Goal: Task Accomplishment & Management: Complete application form

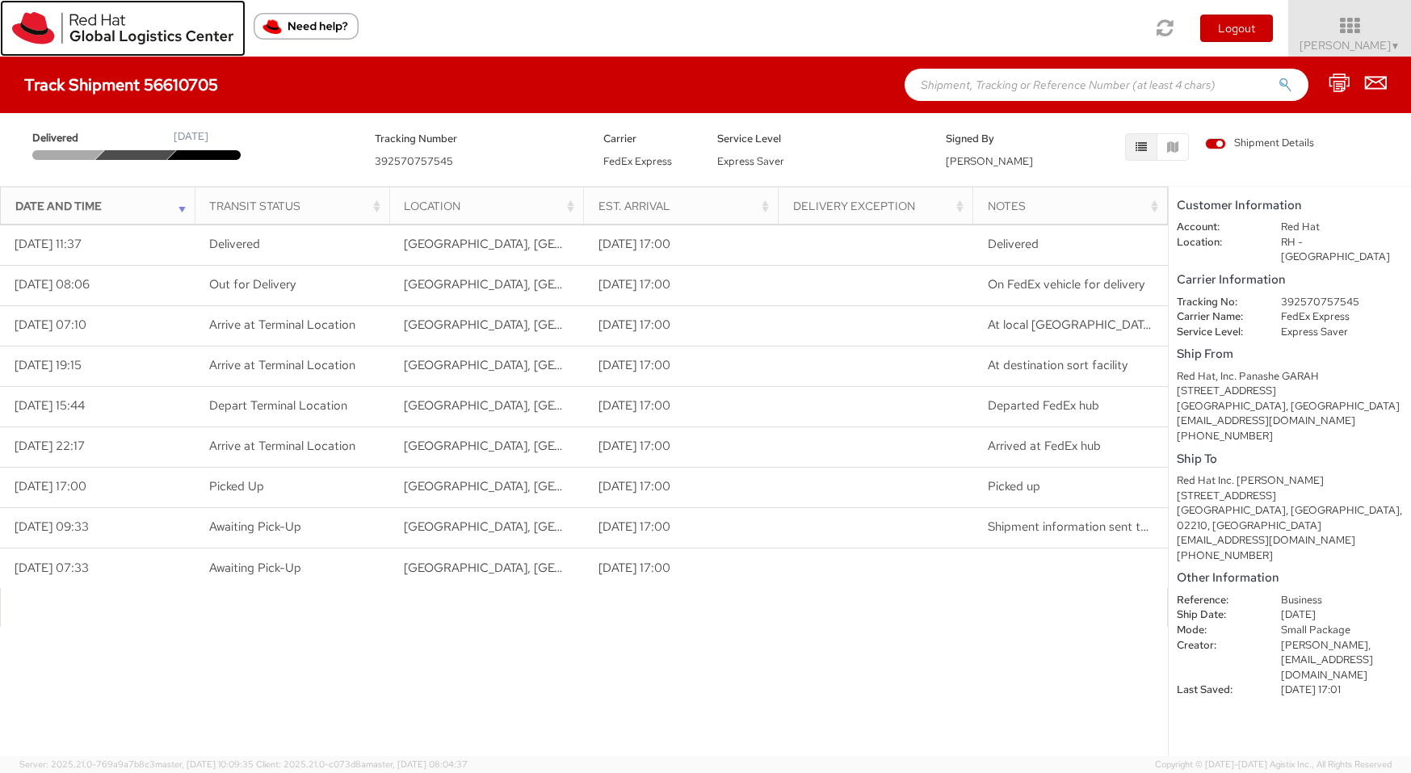
click at [85, 45] on link at bounding box center [123, 28] width 246 height 57
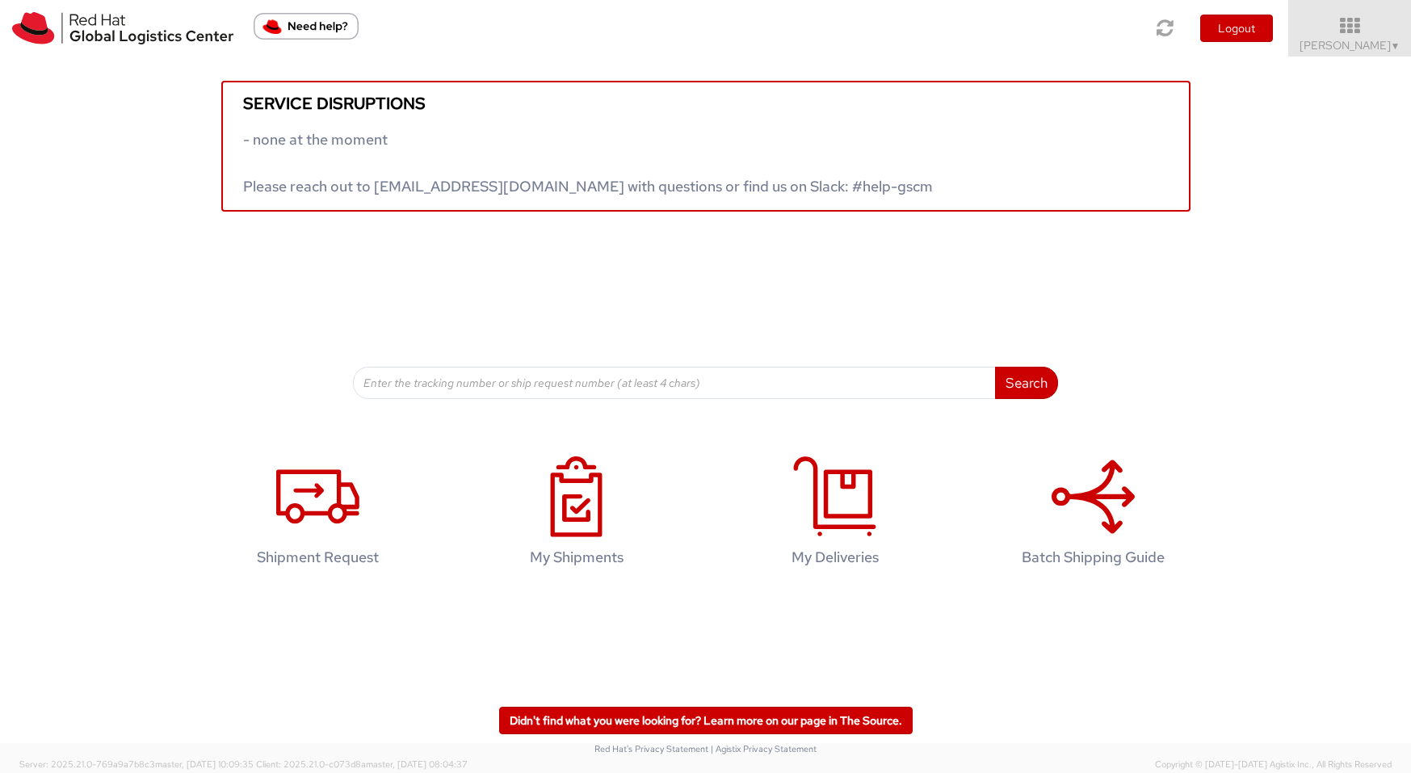
click at [1350, 58] on div "Service disruptions - none at the moment Please reach out to [EMAIL_ADDRESS][DO…" at bounding box center [705, 134] width 1411 height 155
click at [1346, 44] on span "[PERSON_NAME] ▼" at bounding box center [1349, 45] width 101 height 15
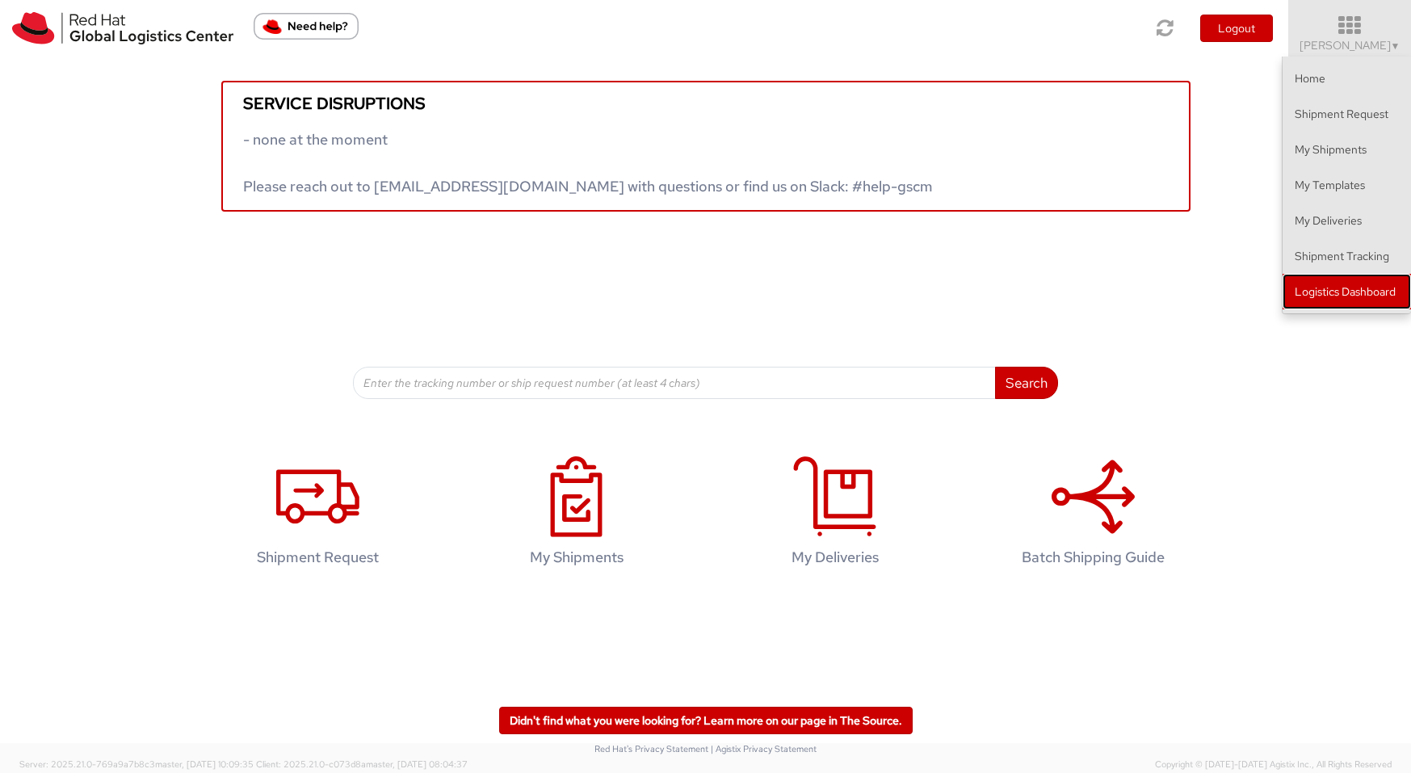
click at [1365, 293] on link "Logistics Dashboard" at bounding box center [1346, 292] width 128 height 36
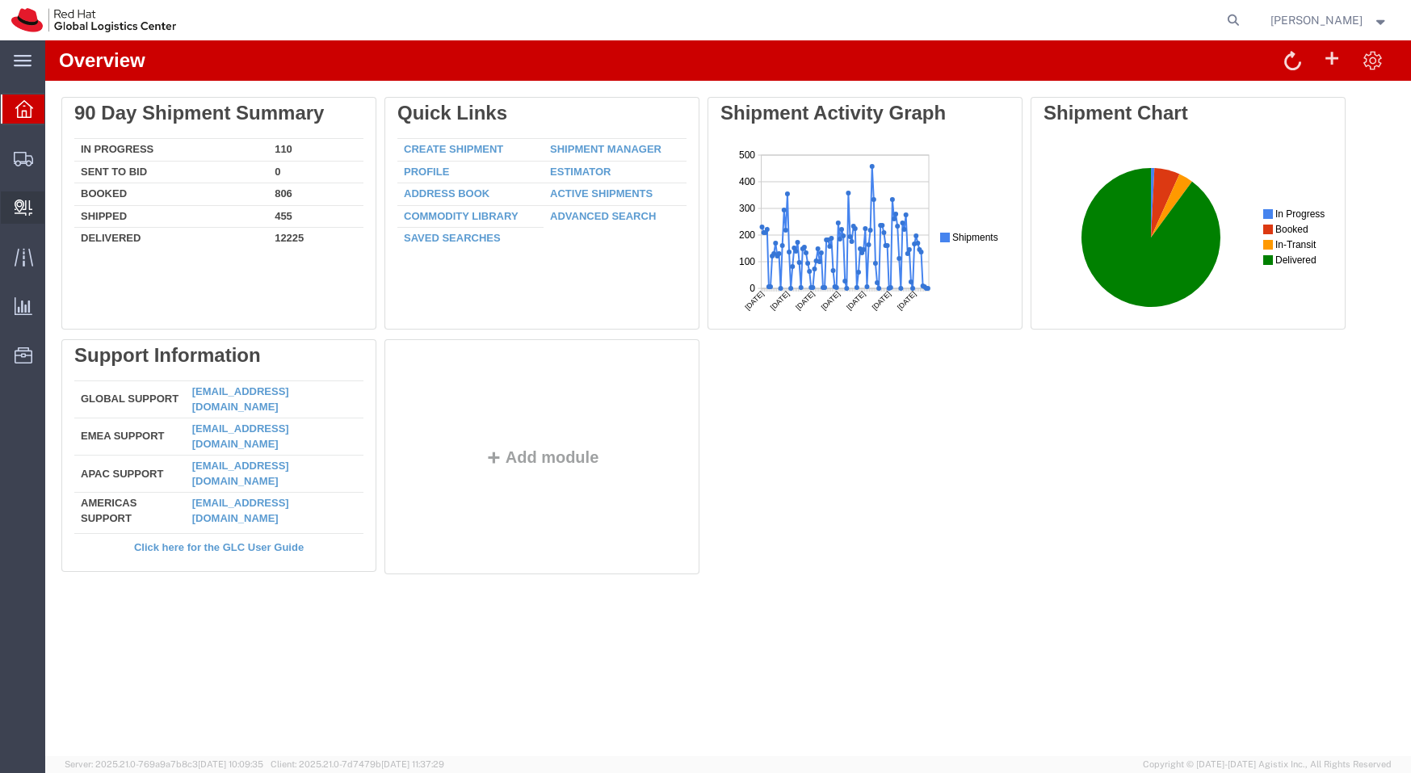
click at [0, 0] on span "Create Delivery" at bounding box center [0, 0] width 0 height 0
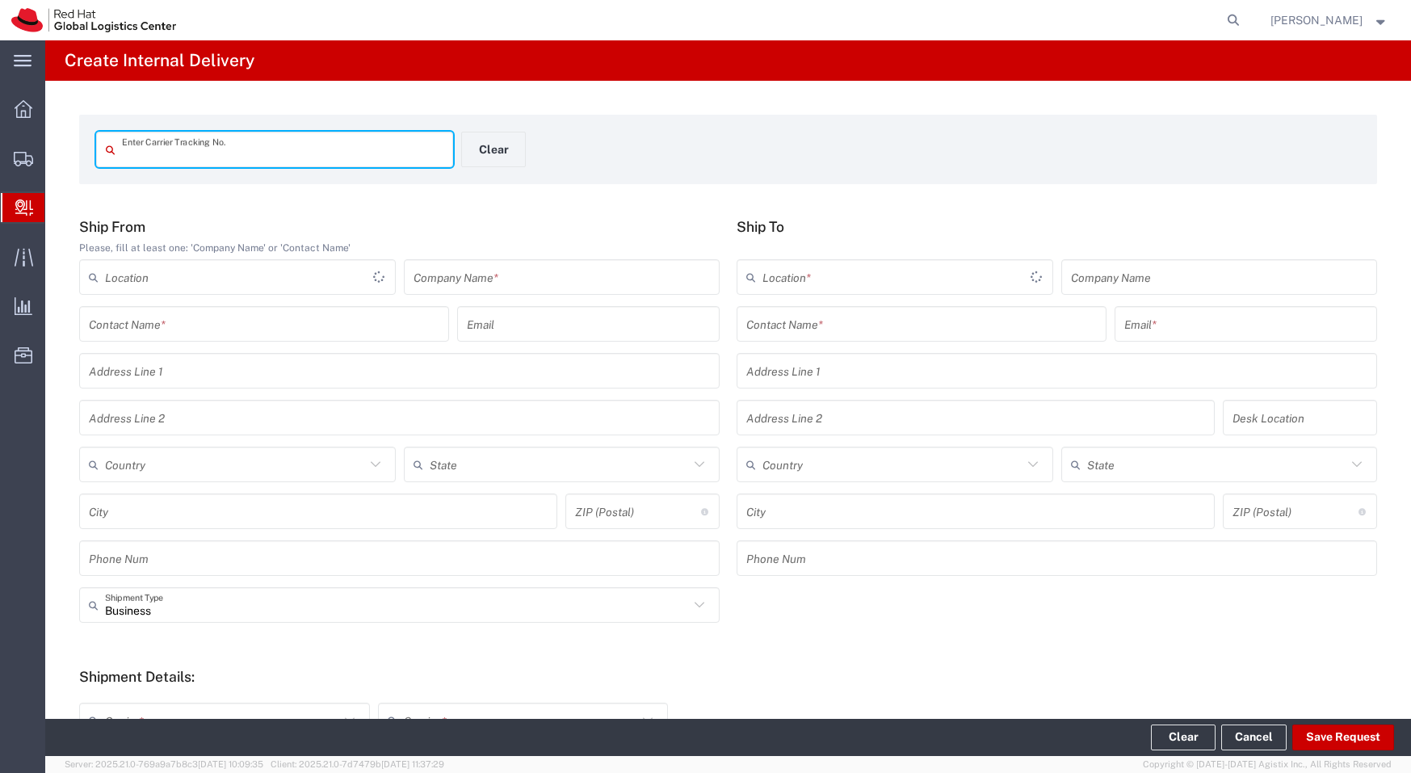
click at [231, 139] on input "text" at bounding box center [282, 150] width 321 height 28
type input "1ZA576230331810037"
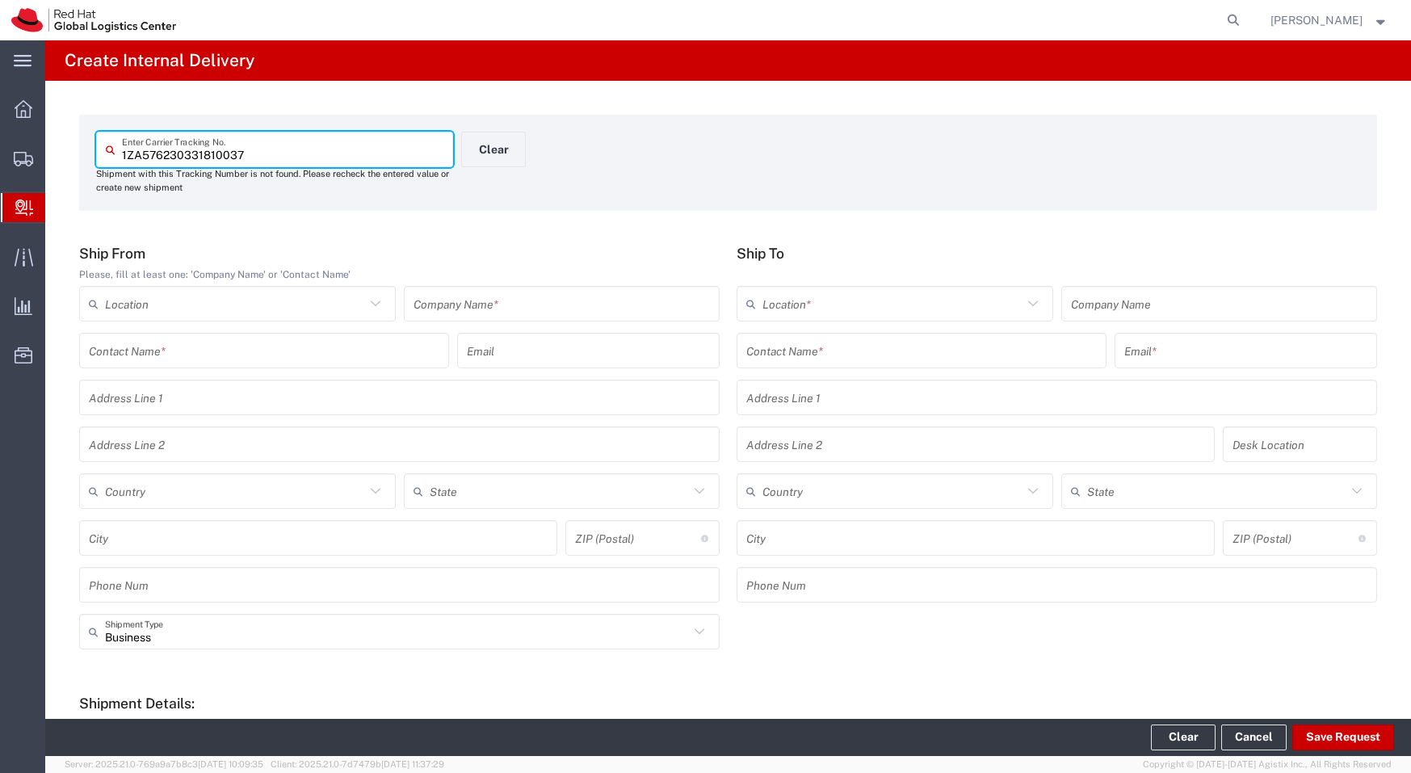
click at [926, 338] on input "text" at bounding box center [921, 351] width 350 height 28
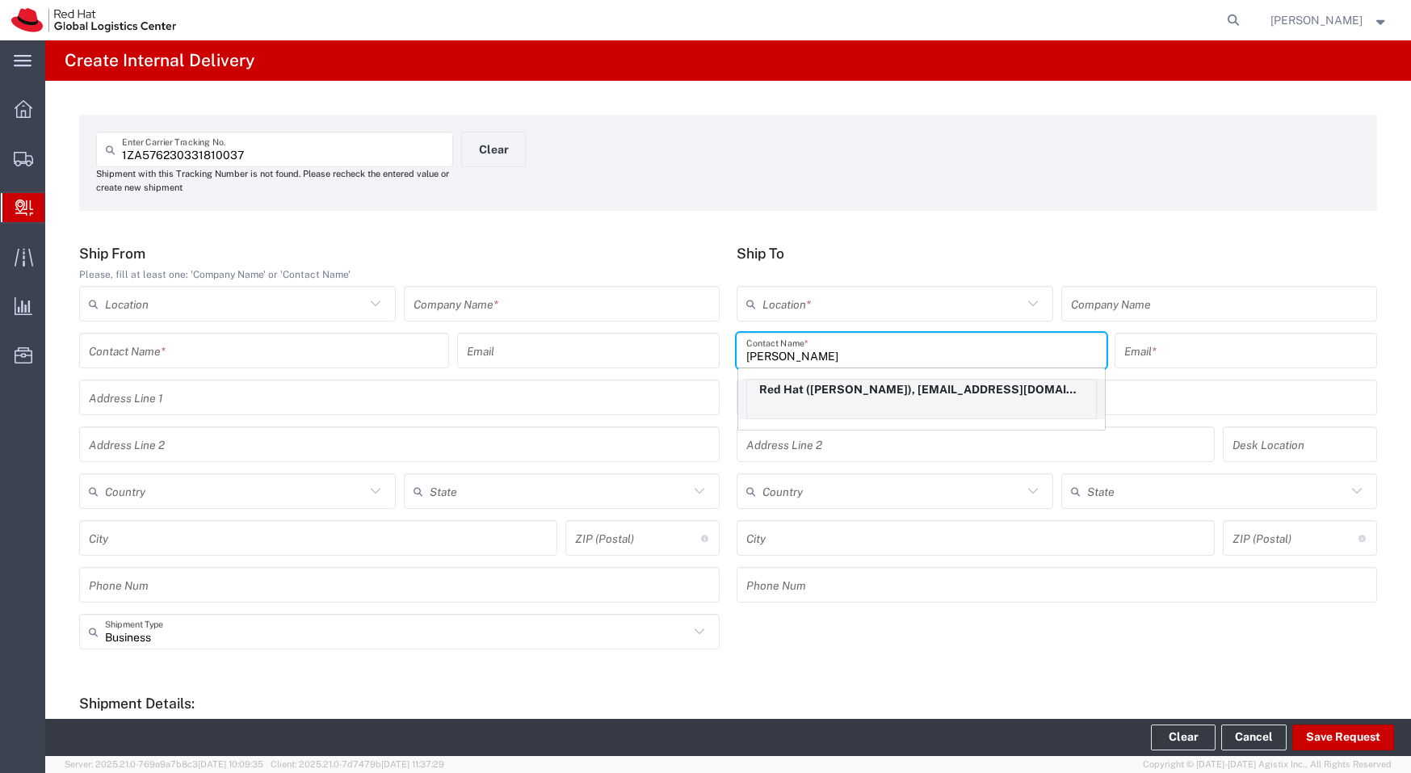
type input "Jennifer varg"
click at [883, 395] on p "Red Hat (Jennifer Vargas), jevargas@redhat.com" at bounding box center [921, 390] width 349 height 20
type input "Red Hat"
type input "Jennifer Vargas"
type input "jevargas@redhat.com"
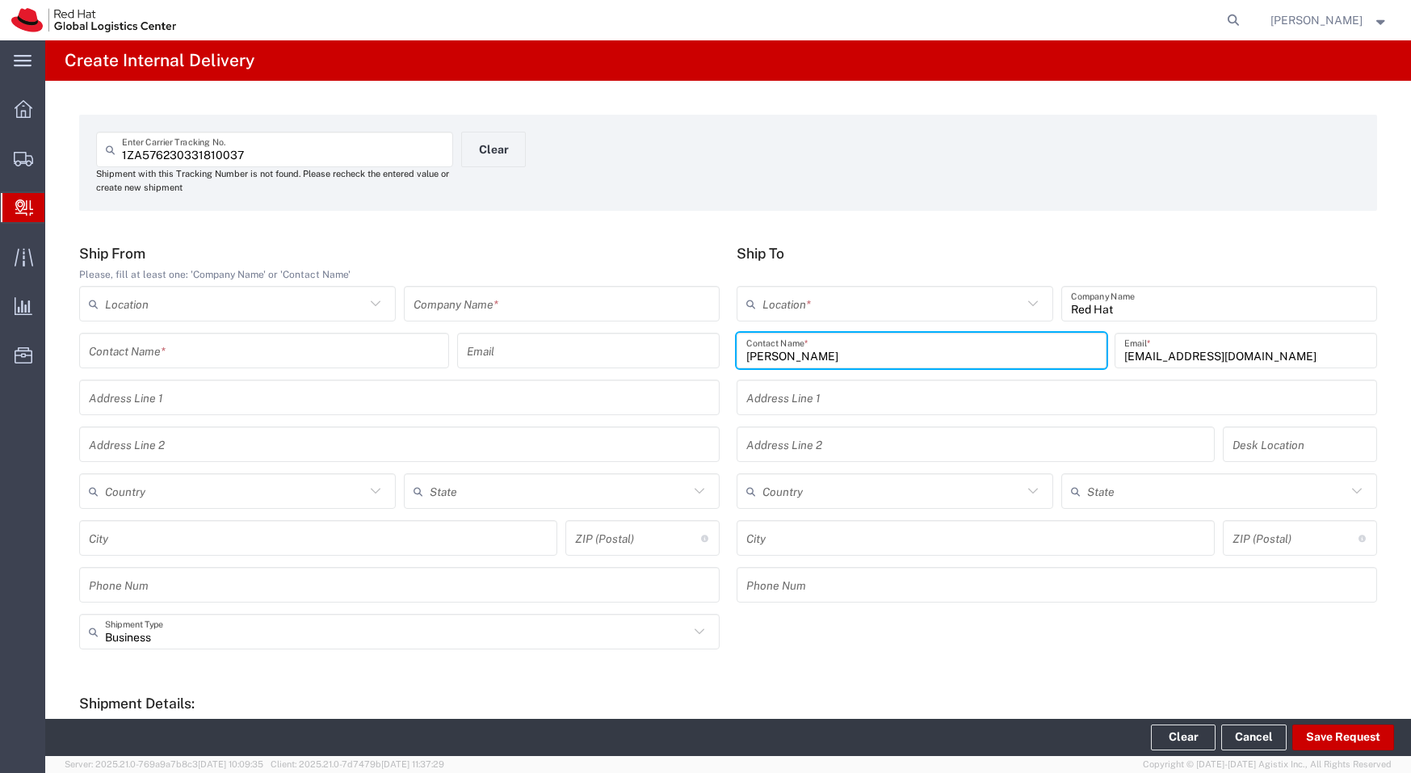
click at [858, 300] on input "text" at bounding box center [892, 304] width 260 height 28
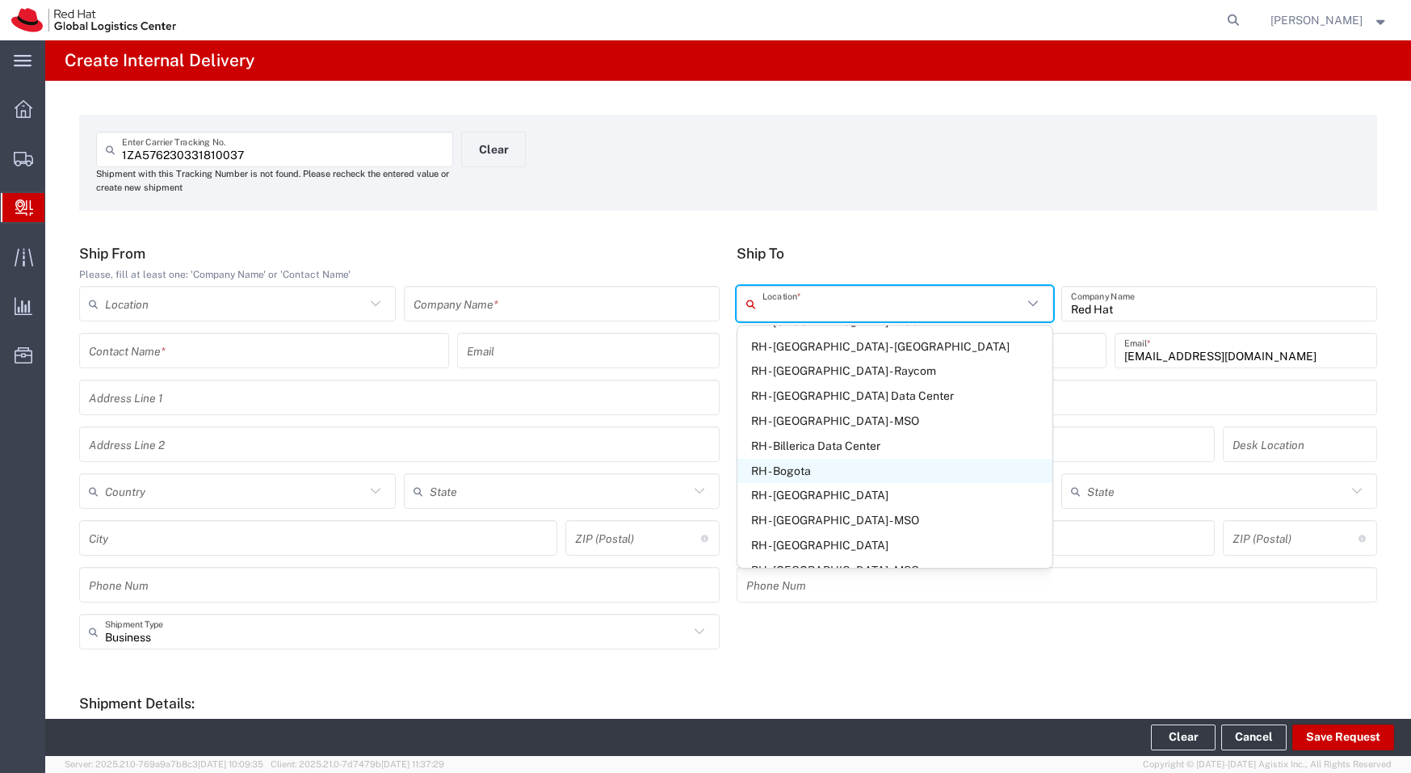
scroll to position [297, 0]
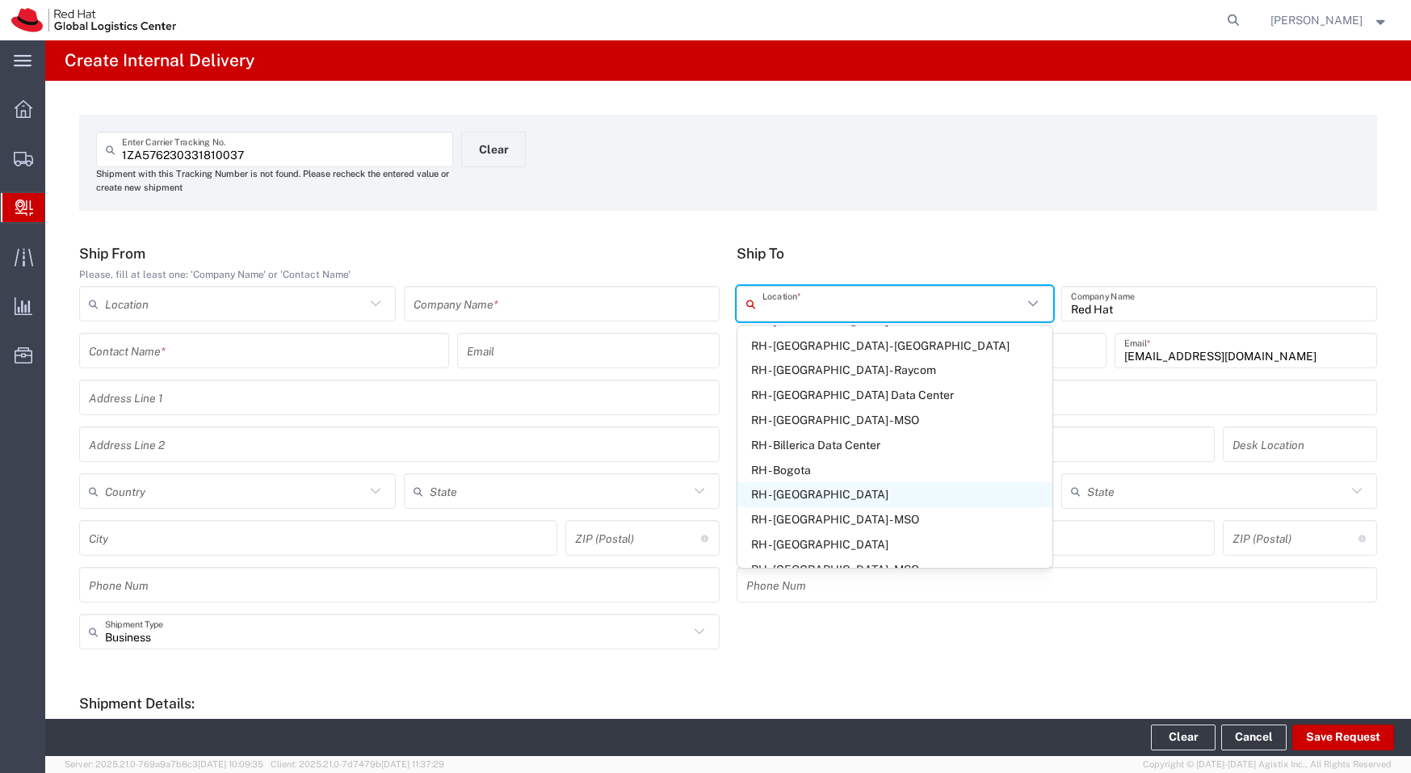
click at [821, 490] on span "RH - Boston" at bounding box center [894, 494] width 315 height 25
type input "RH - Boston"
type input "Red Hat Inc."
type input "300 A St."
type input "4th Floor"
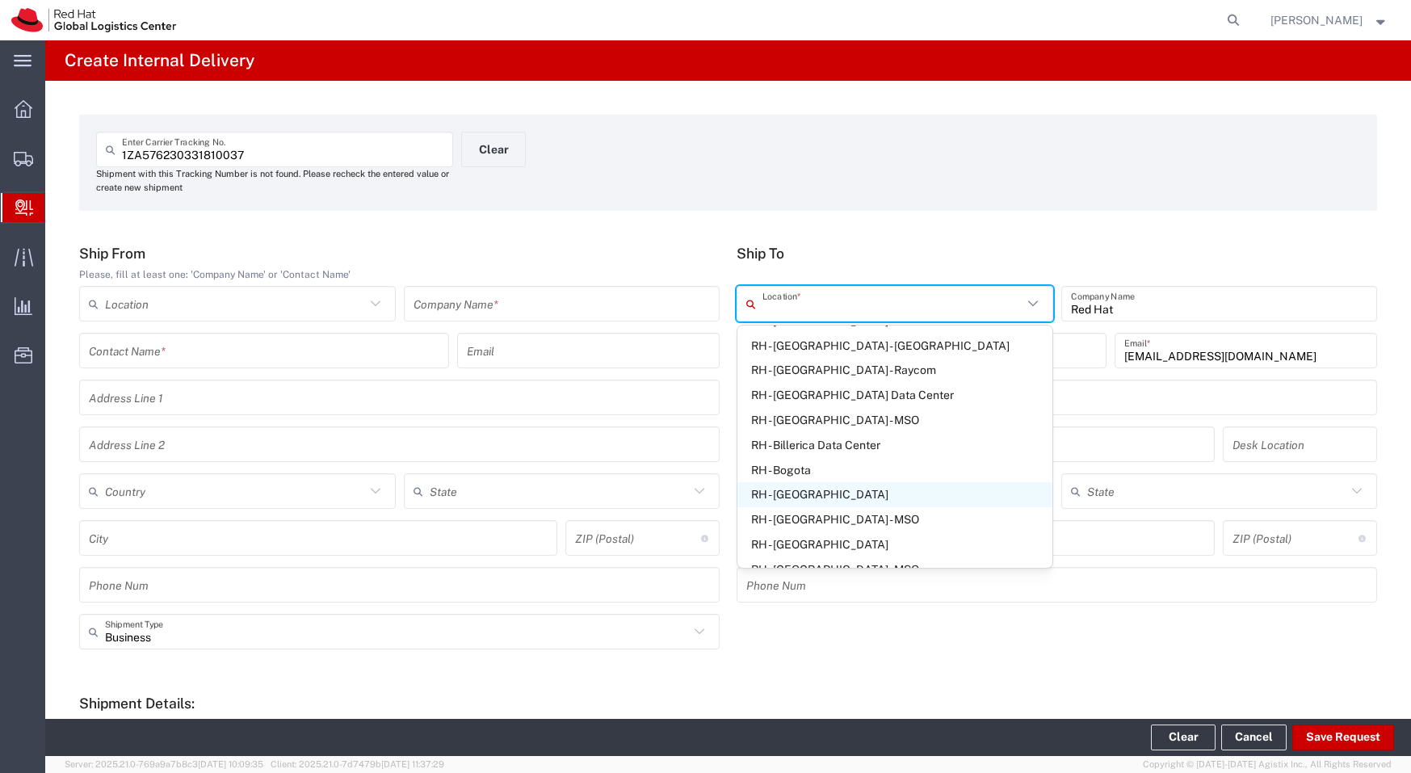
type input "United States"
type input "BOSTON"
type input "02210"
type input "[PHONE_NUMBER]"
type input "Massachusetts"
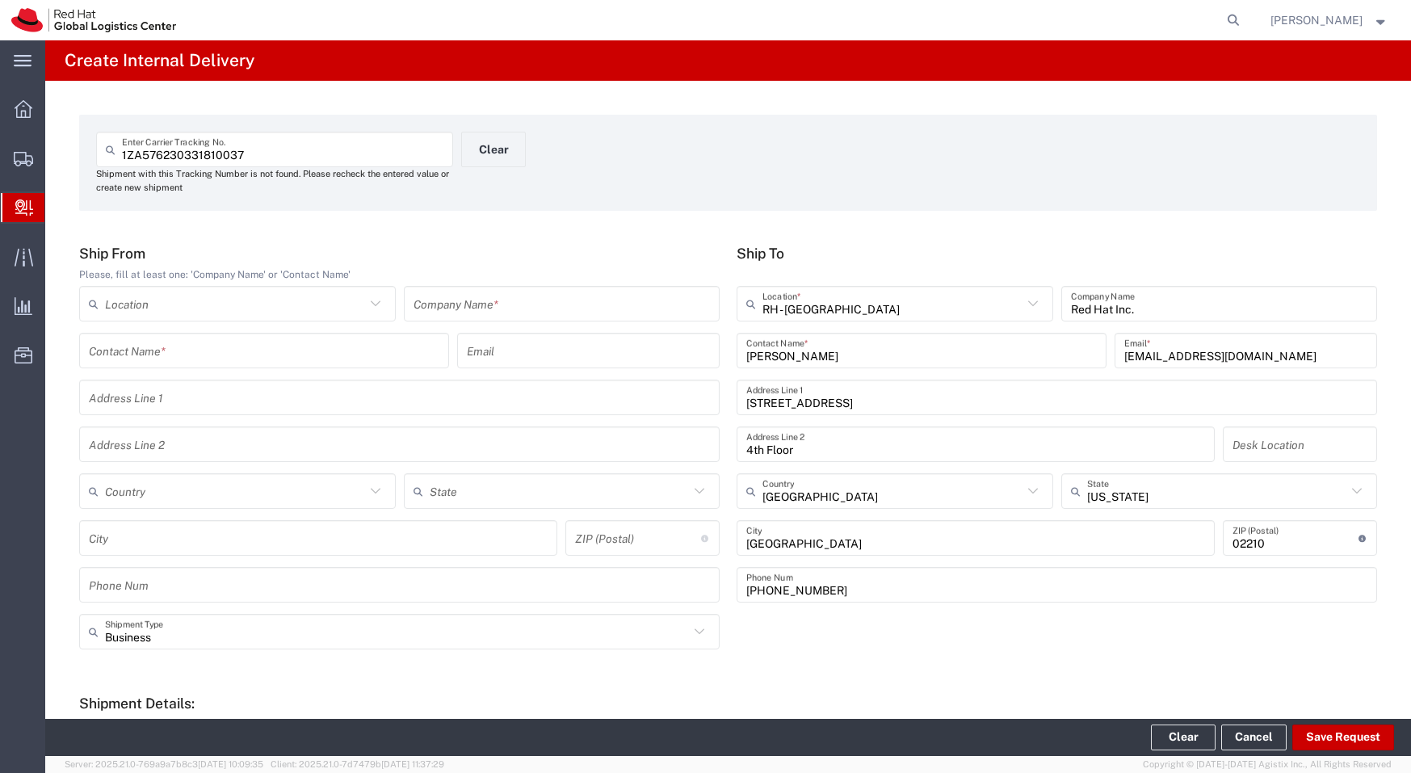
click at [483, 307] on input "text" at bounding box center [561, 304] width 297 height 28
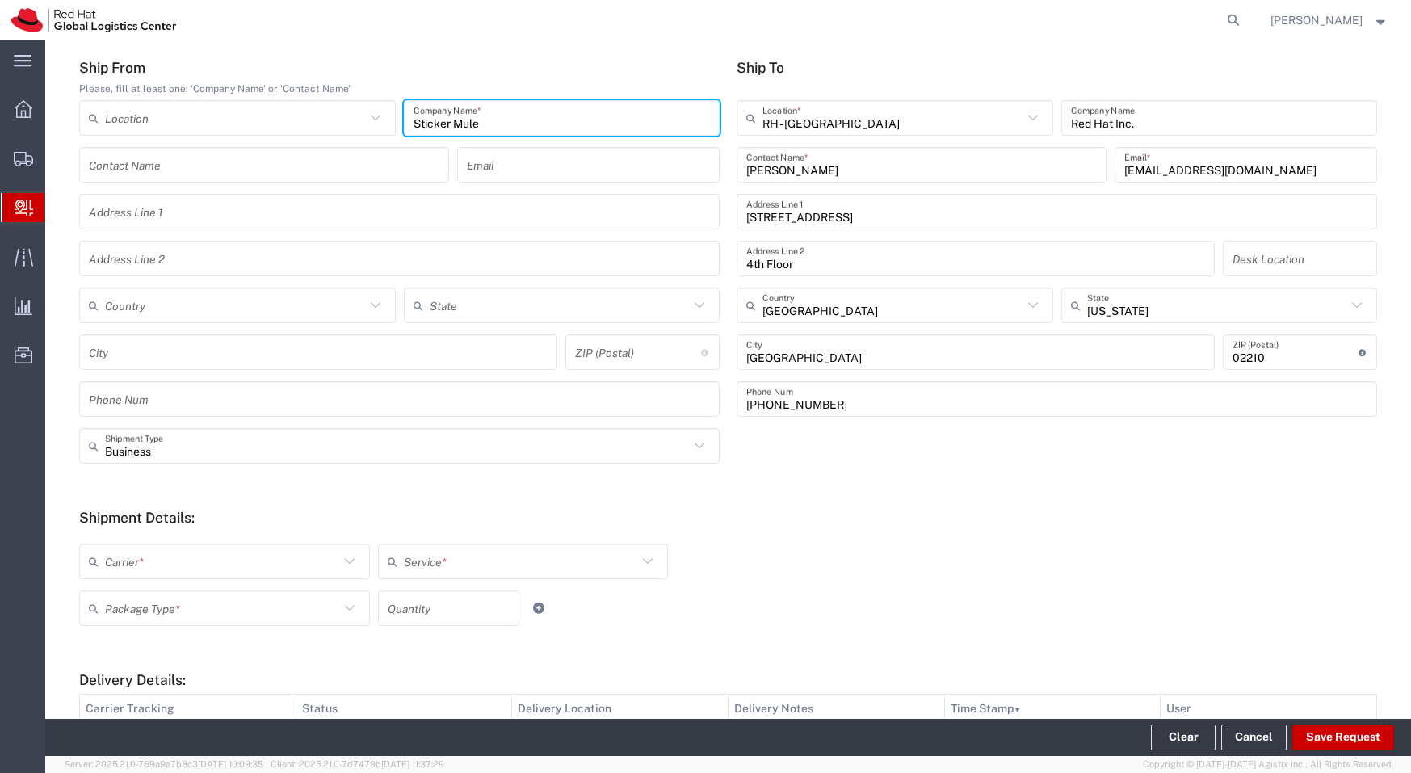
scroll to position [288, 0]
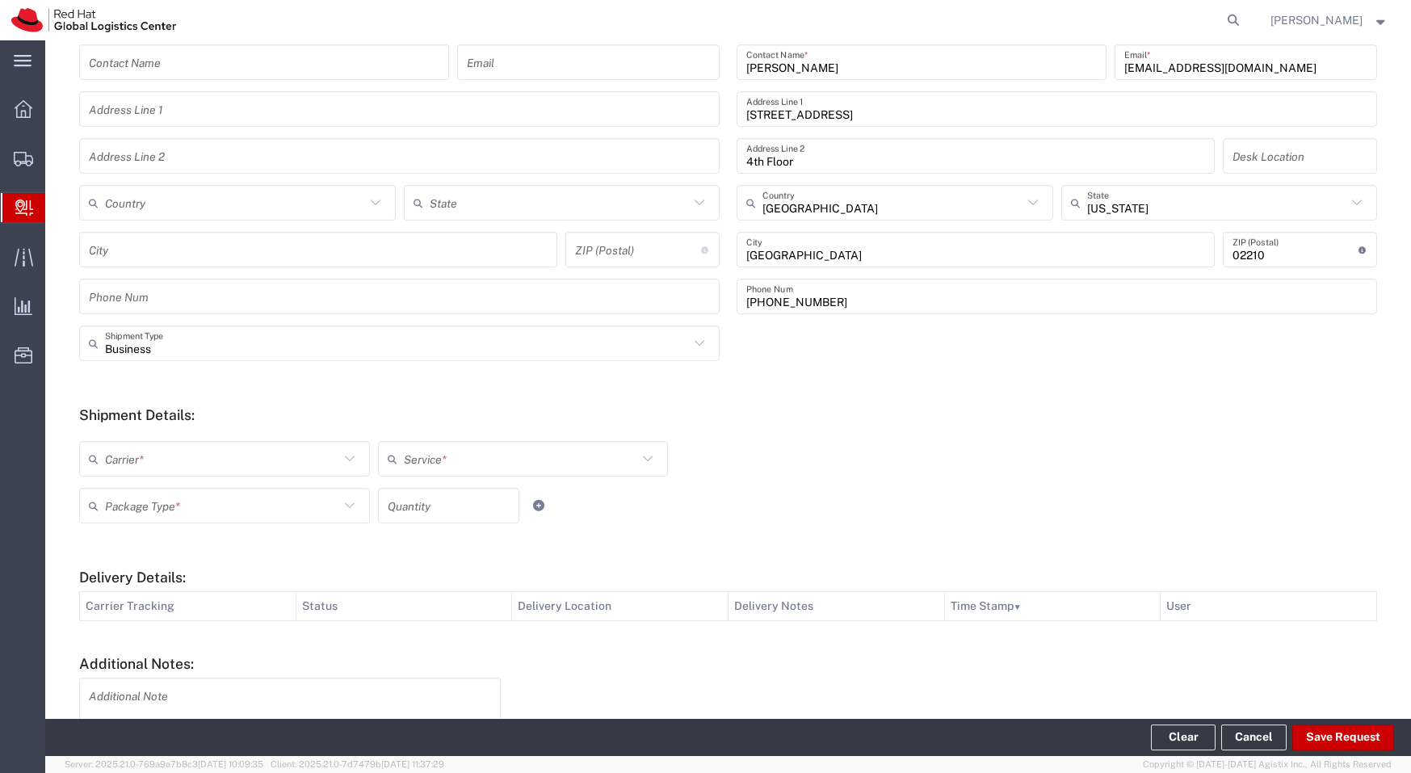
type input "Sticker Mule"
click at [254, 468] on input "text" at bounding box center [222, 459] width 234 height 28
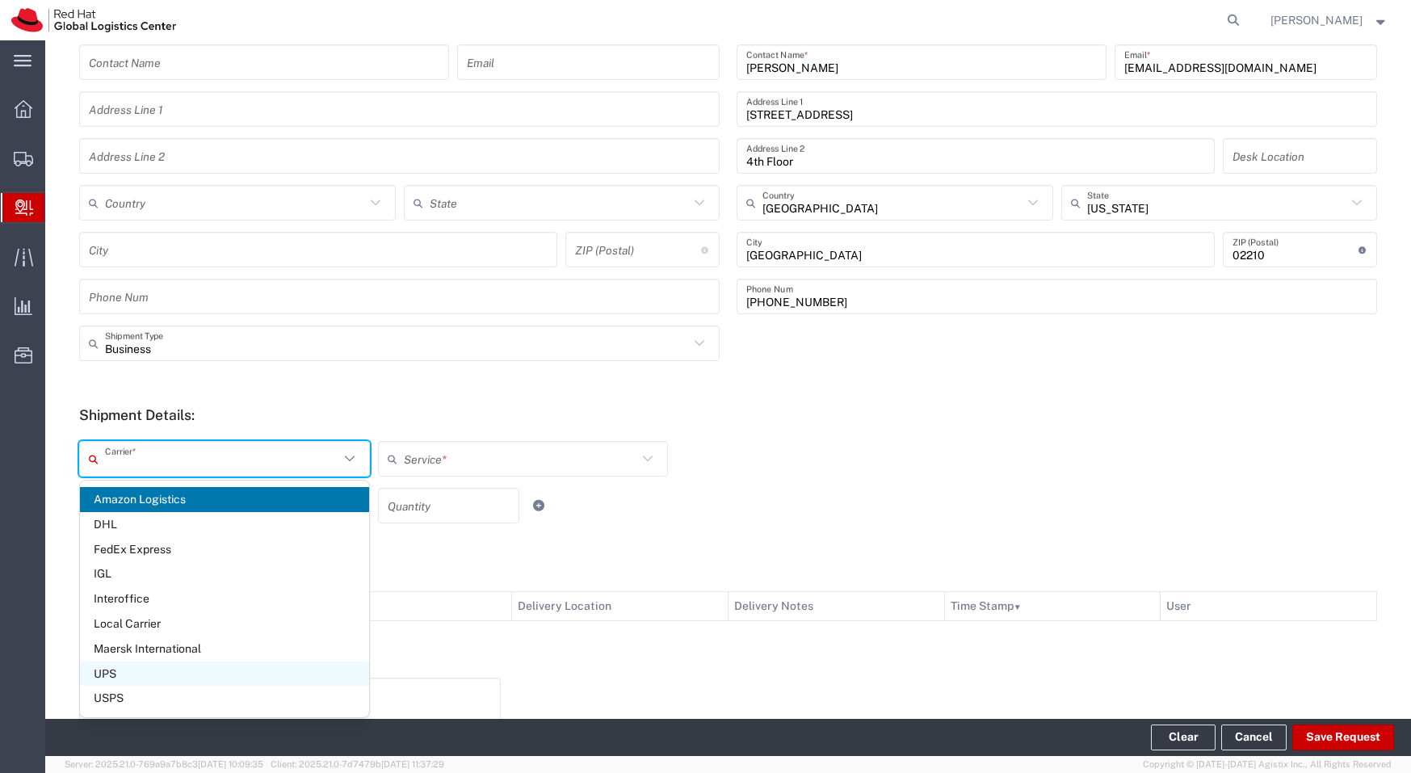
click at [226, 678] on span "UPS" at bounding box center [224, 673] width 289 height 25
type input "UPS"
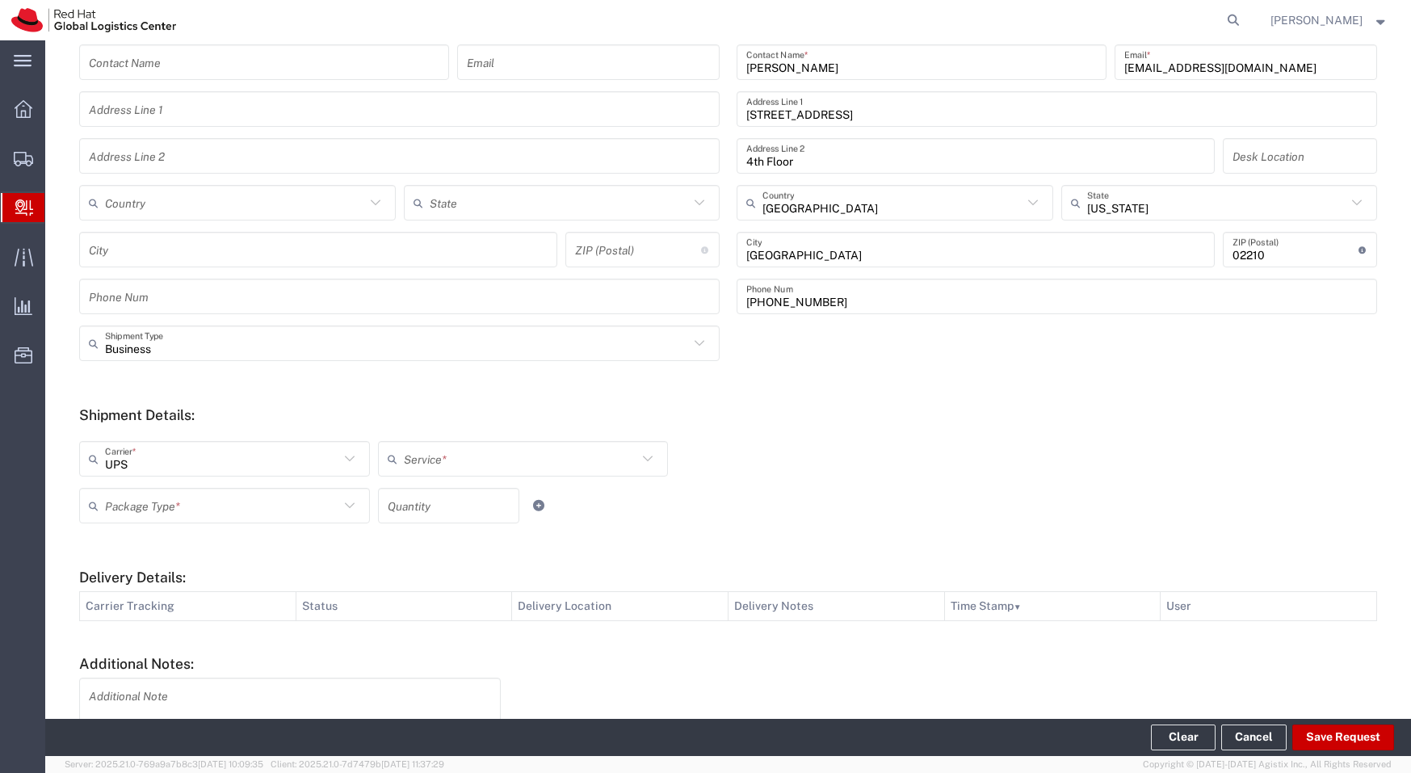
click at [424, 472] on div "Service *" at bounding box center [523, 459] width 291 height 36
click at [430, 501] on span "Ground" at bounding box center [523, 499] width 289 height 25
type input "Ground"
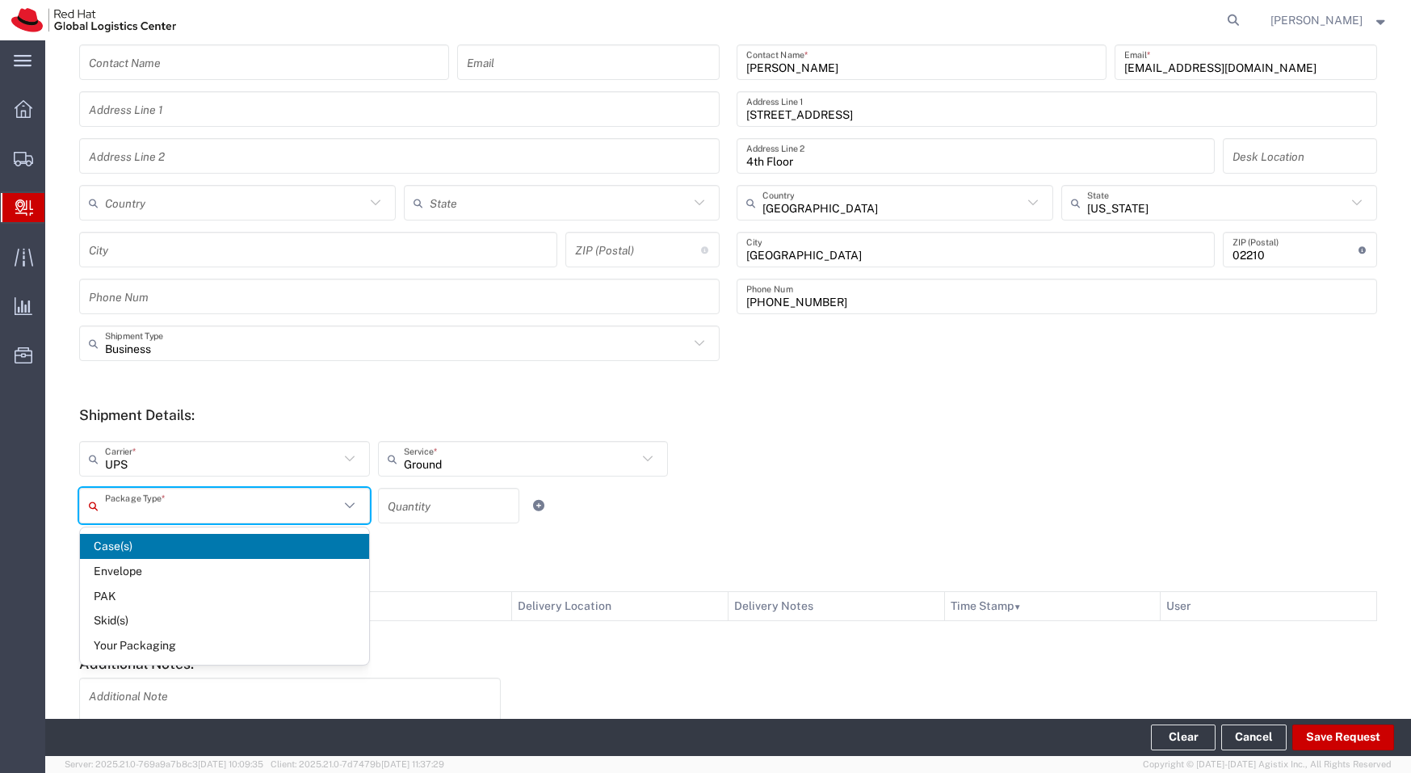
click at [283, 506] on input "text" at bounding box center [222, 506] width 234 height 28
click at [250, 636] on span "Your Packaging" at bounding box center [224, 645] width 289 height 25
type input "Your Packaging"
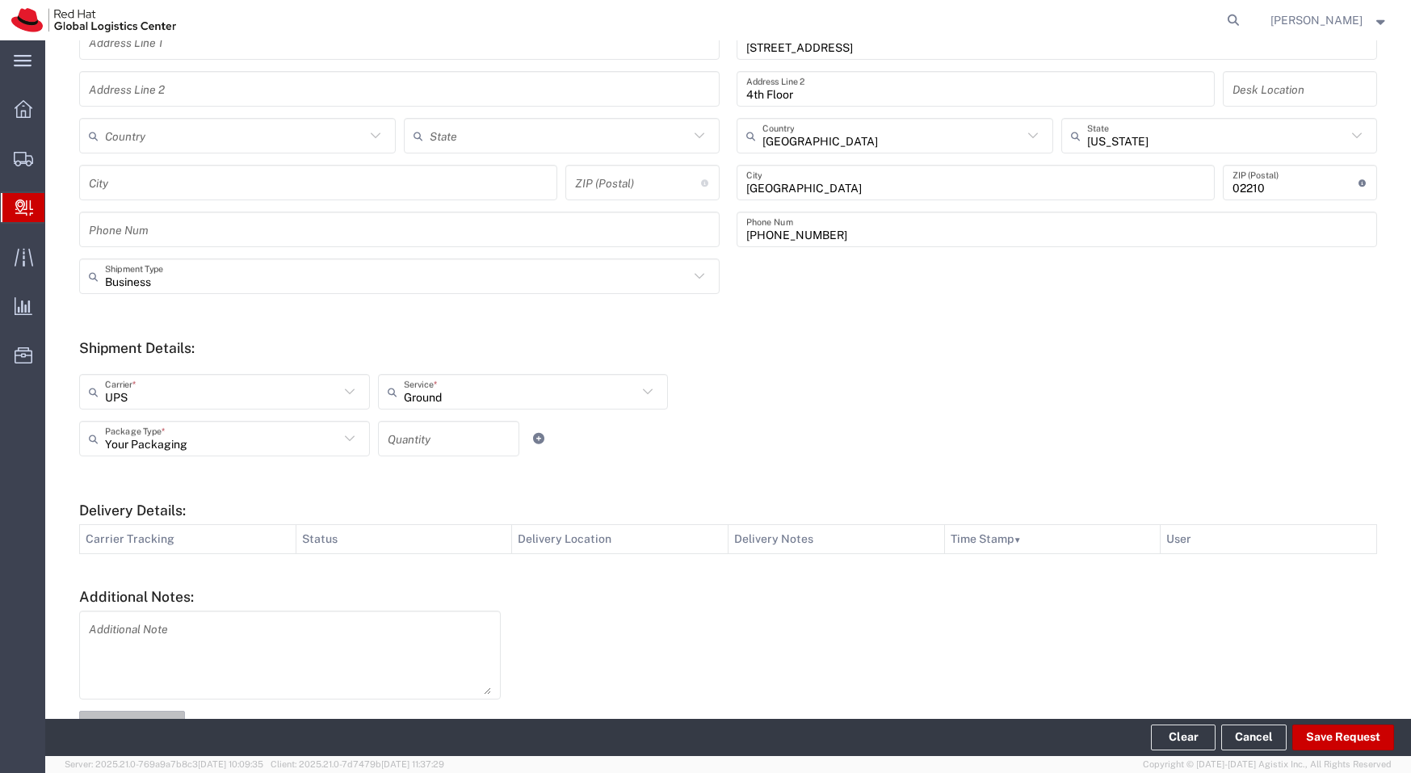
scroll to position [410, 0]
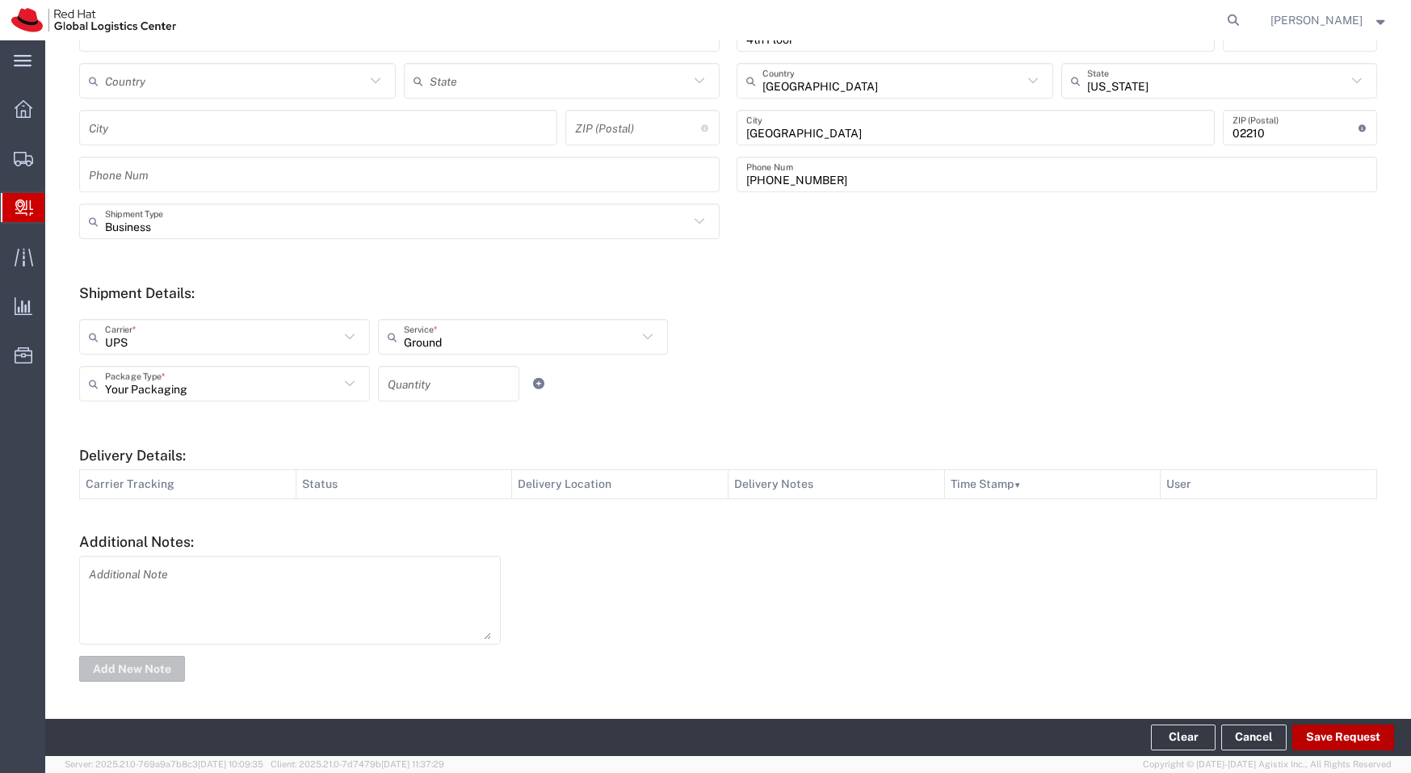
click at [1309, 740] on button "Save Request" at bounding box center [1343, 737] width 102 height 26
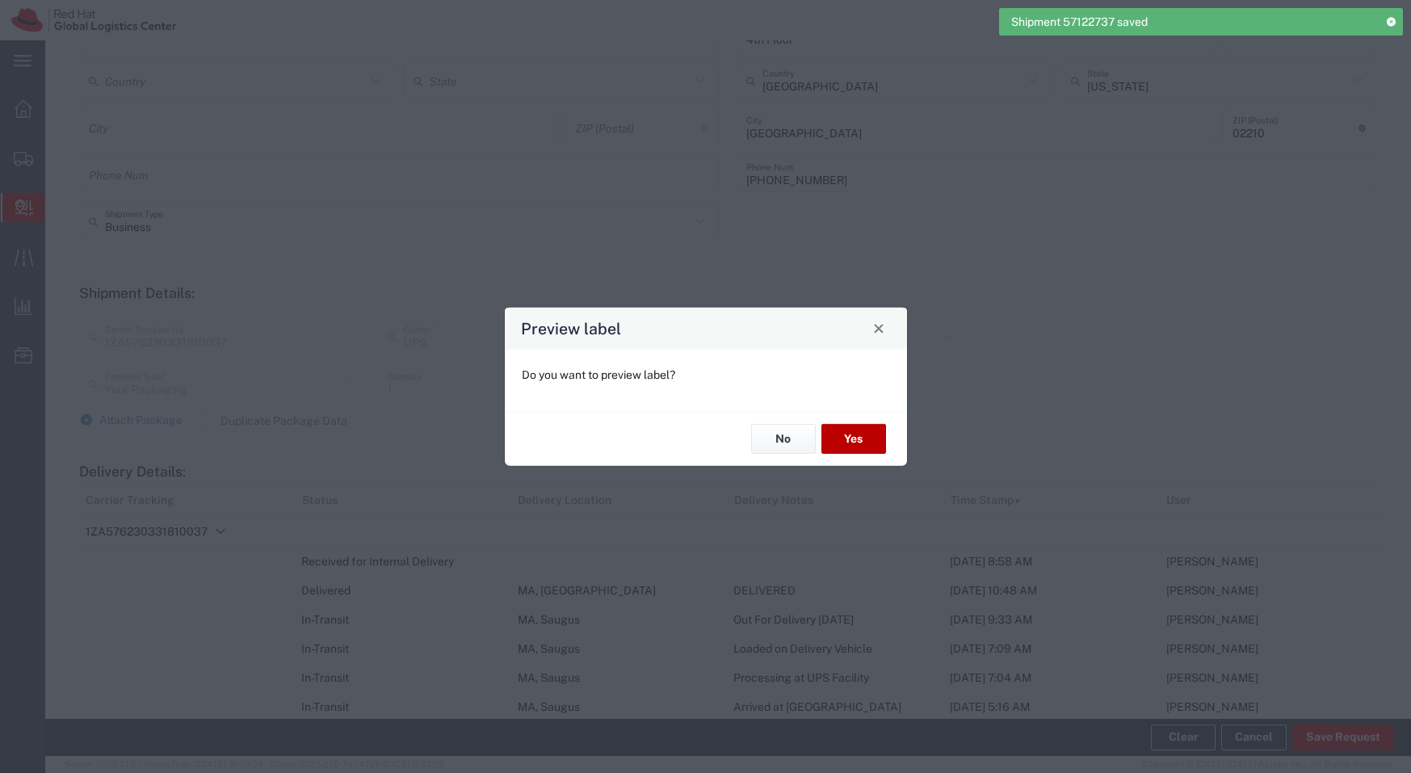
click at [861, 424] on button "Yes" at bounding box center [853, 439] width 65 height 30
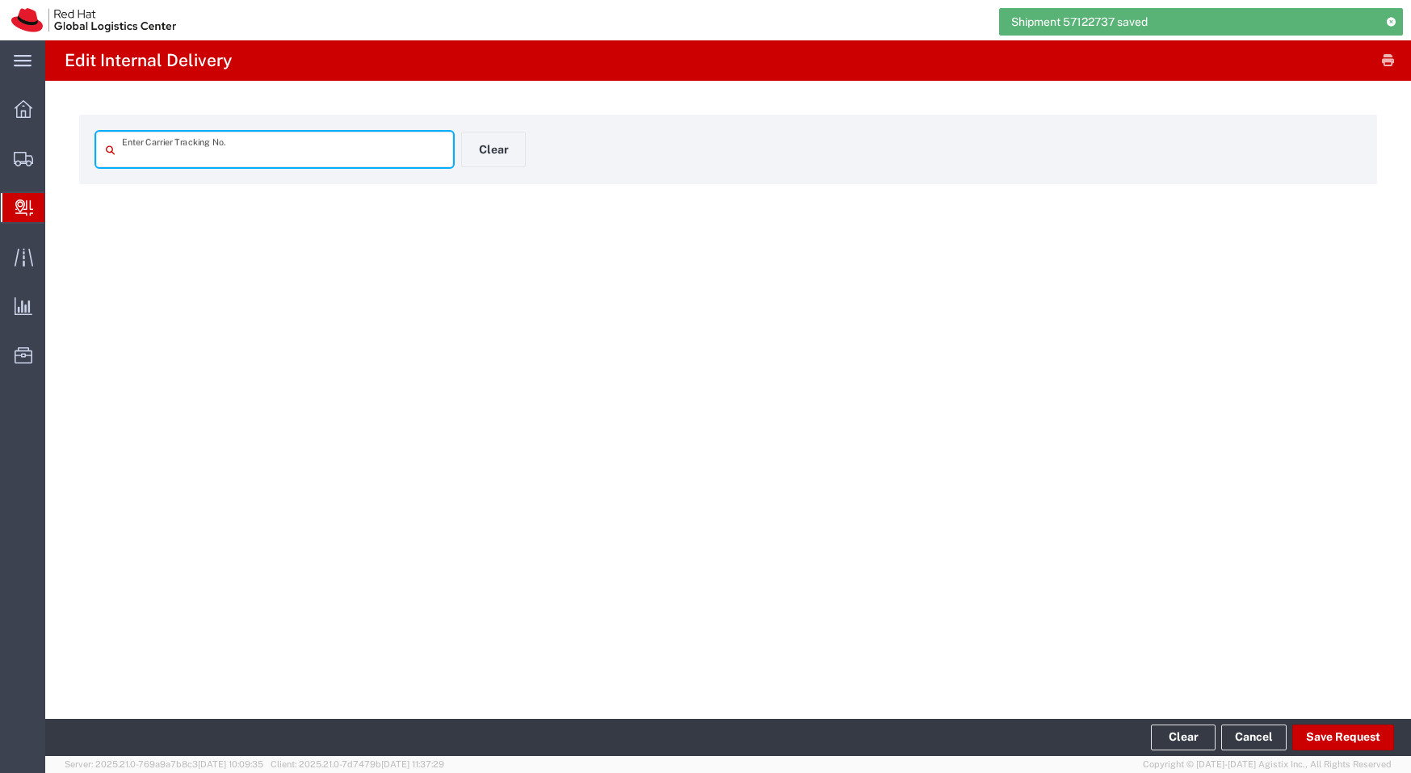
type input "1ZA576230331810037"
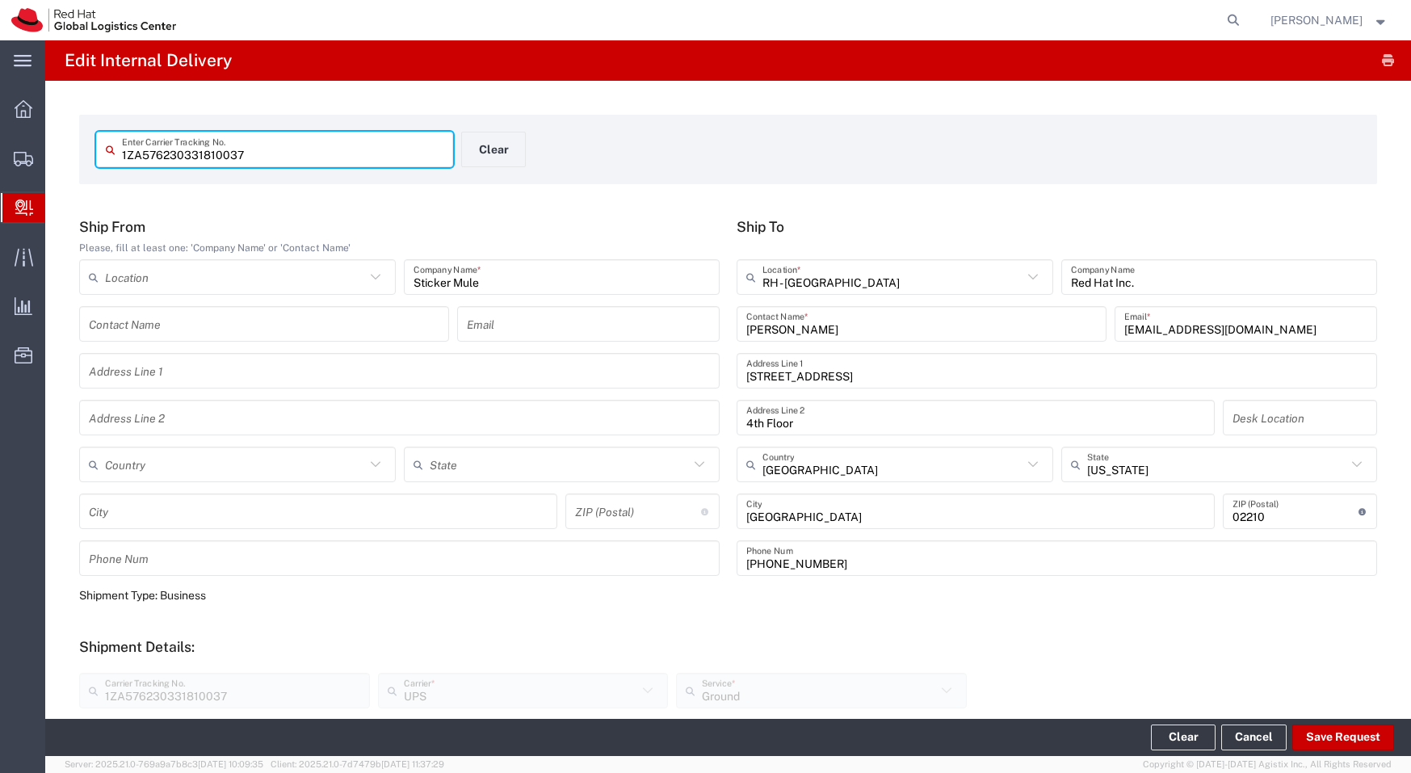
click at [319, 146] on input "1ZA576230331810037" at bounding box center [282, 150] width 321 height 28
click at [498, 149] on button "Clear" at bounding box center [493, 150] width 65 height 36
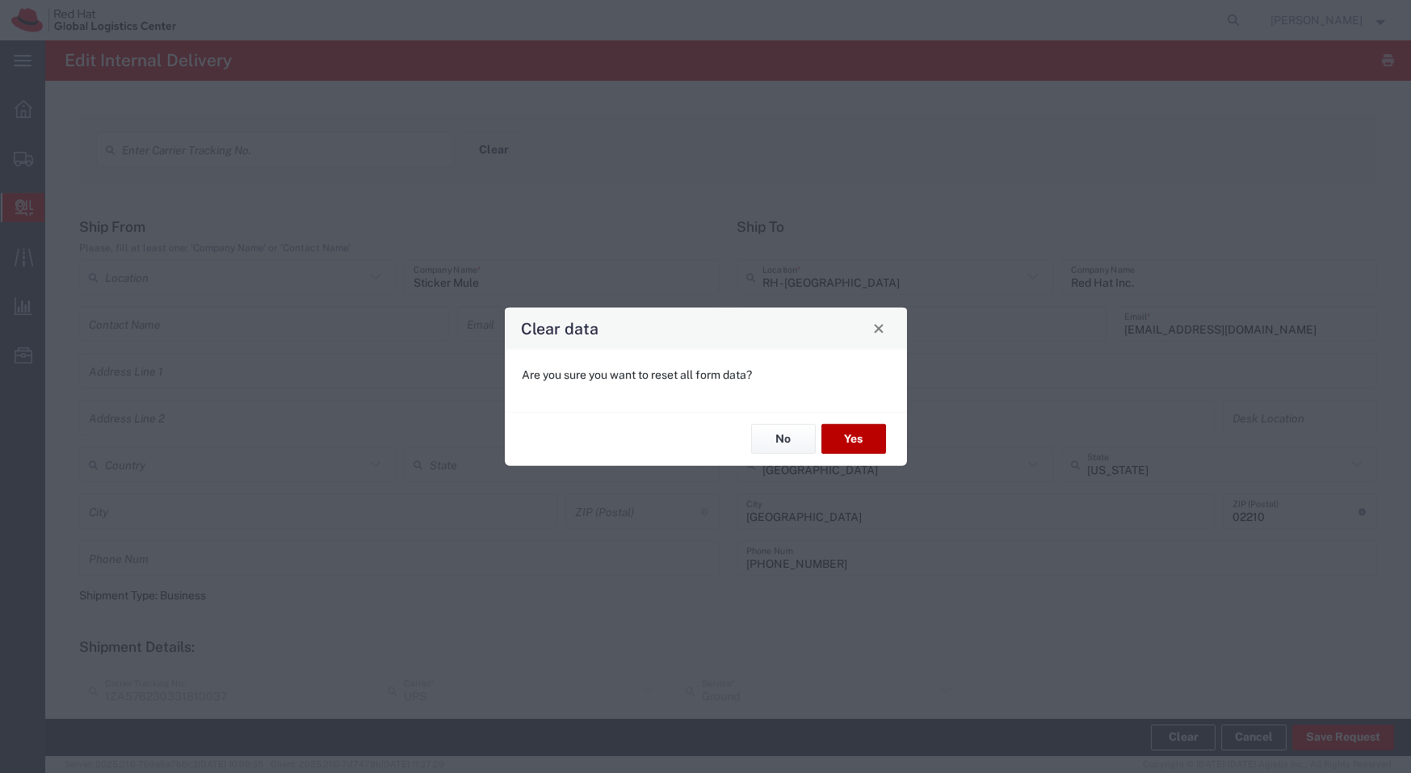
click at [851, 429] on button "Yes" at bounding box center [853, 439] width 65 height 30
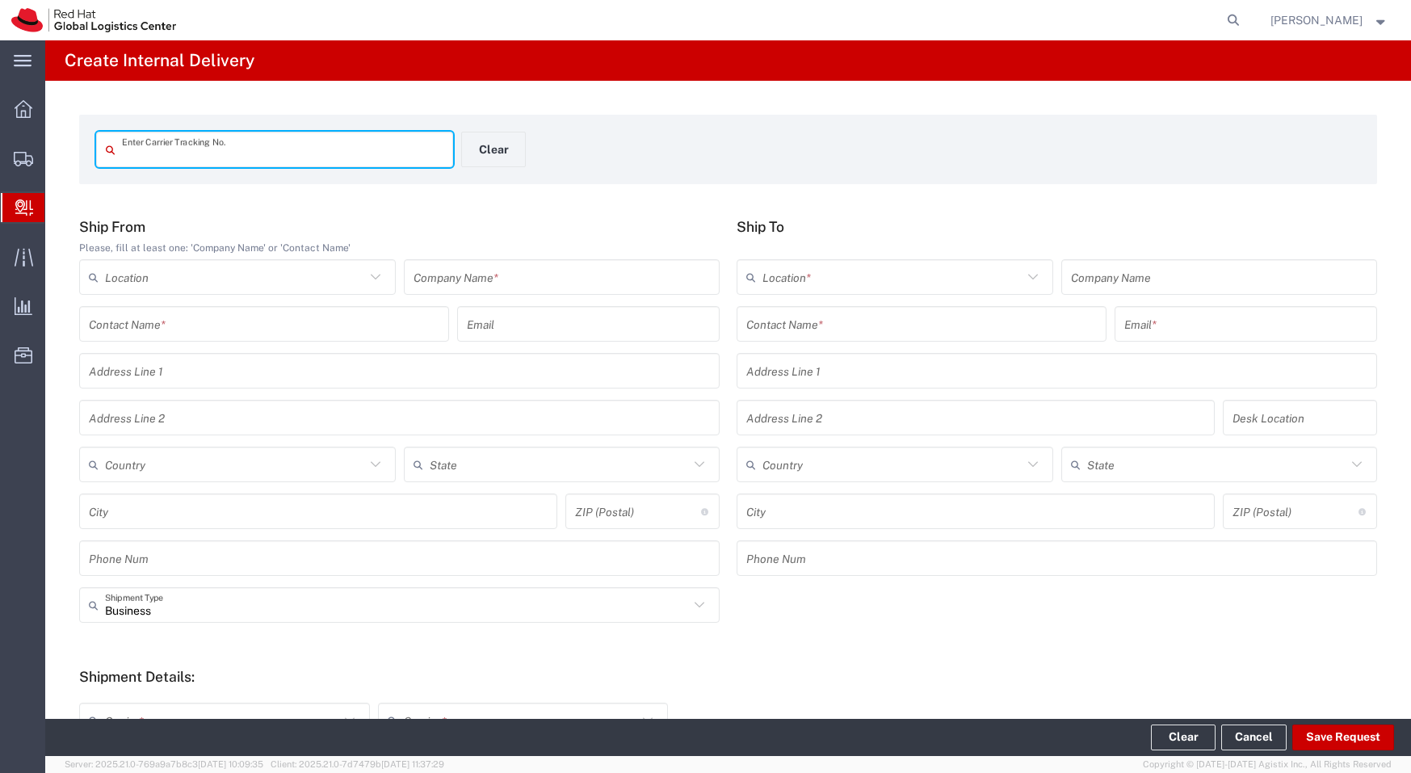
click at [404, 147] on input "text" at bounding box center [282, 150] width 321 height 28
type input "484030432816"
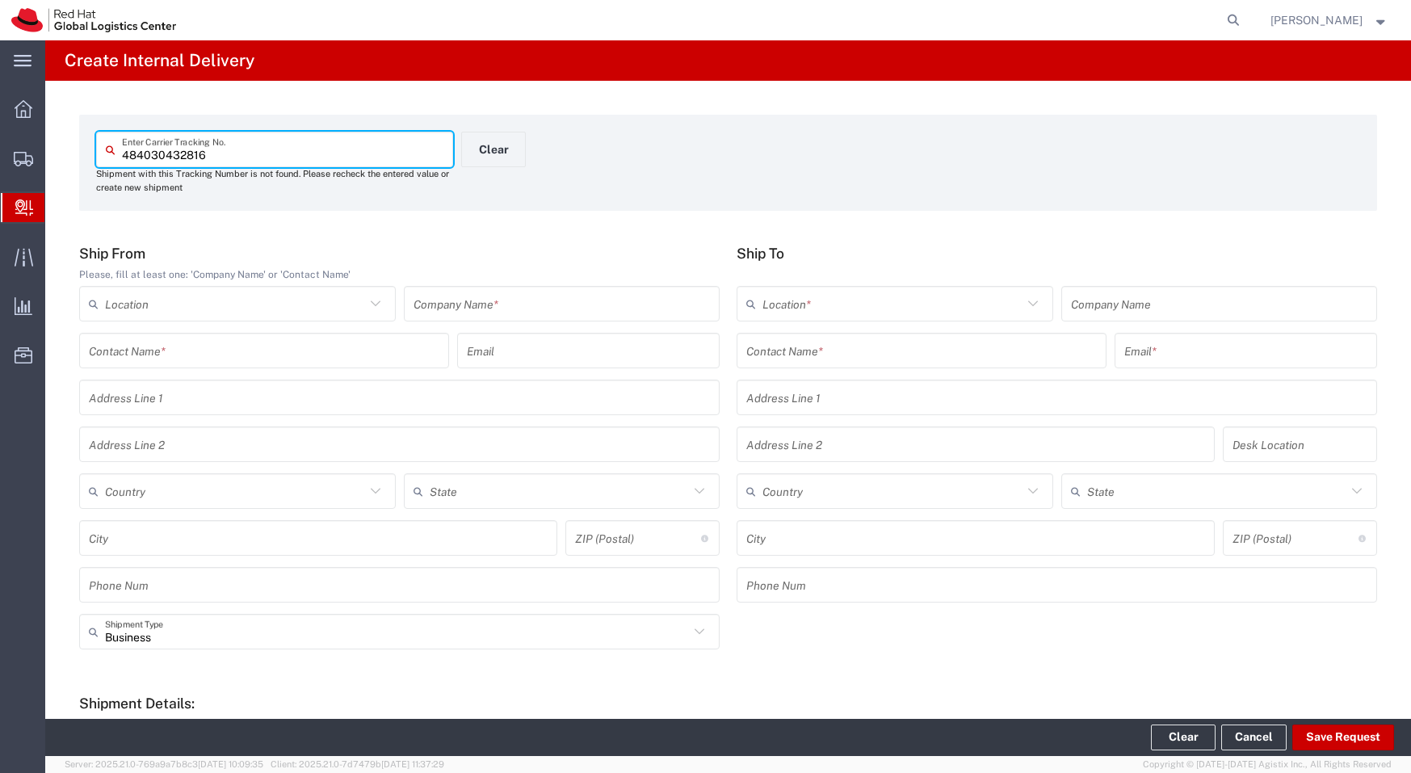
click at [367, 345] on input "text" at bounding box center [264, 351] width 350 height 28
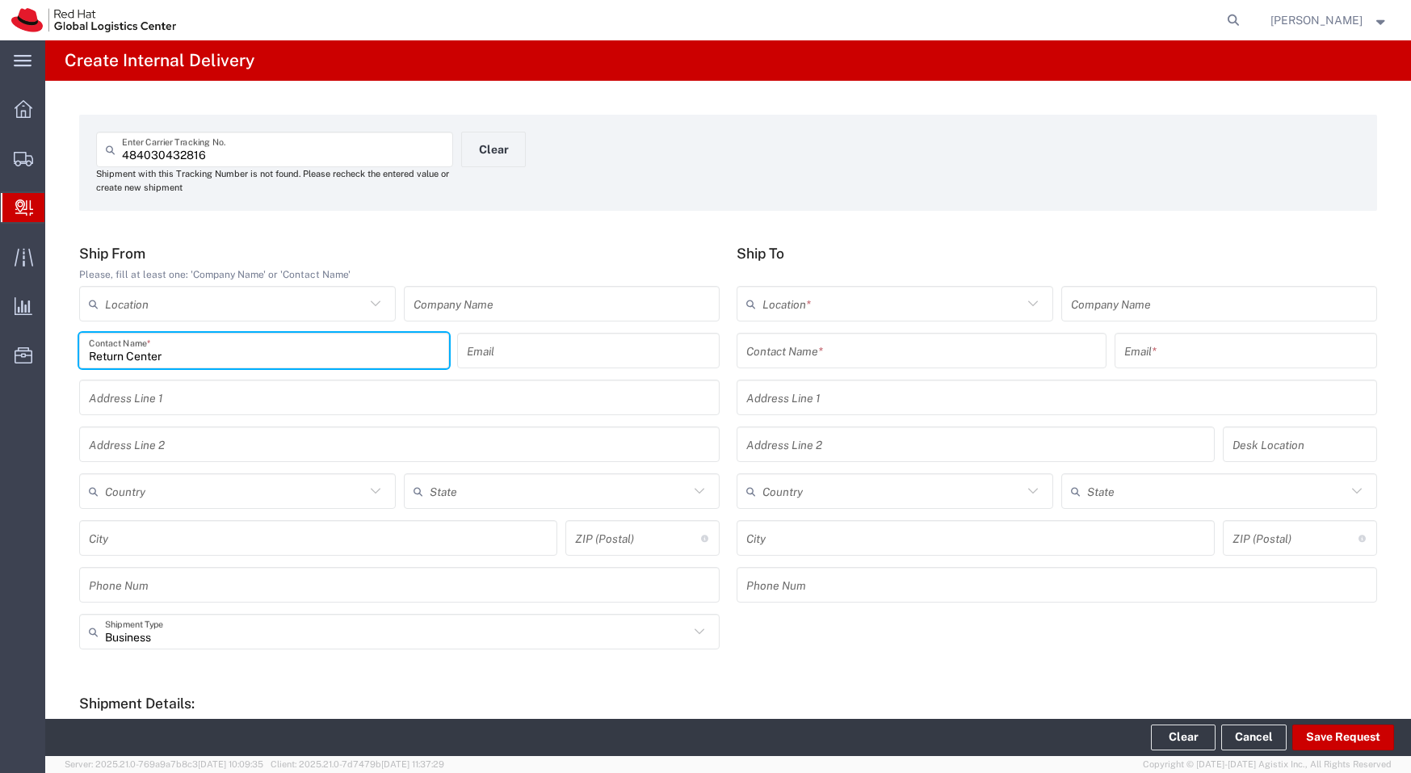
type input "Return Center"
click at [877, 342] on input "text" at bounding box center [921, 351] width 350 height 28
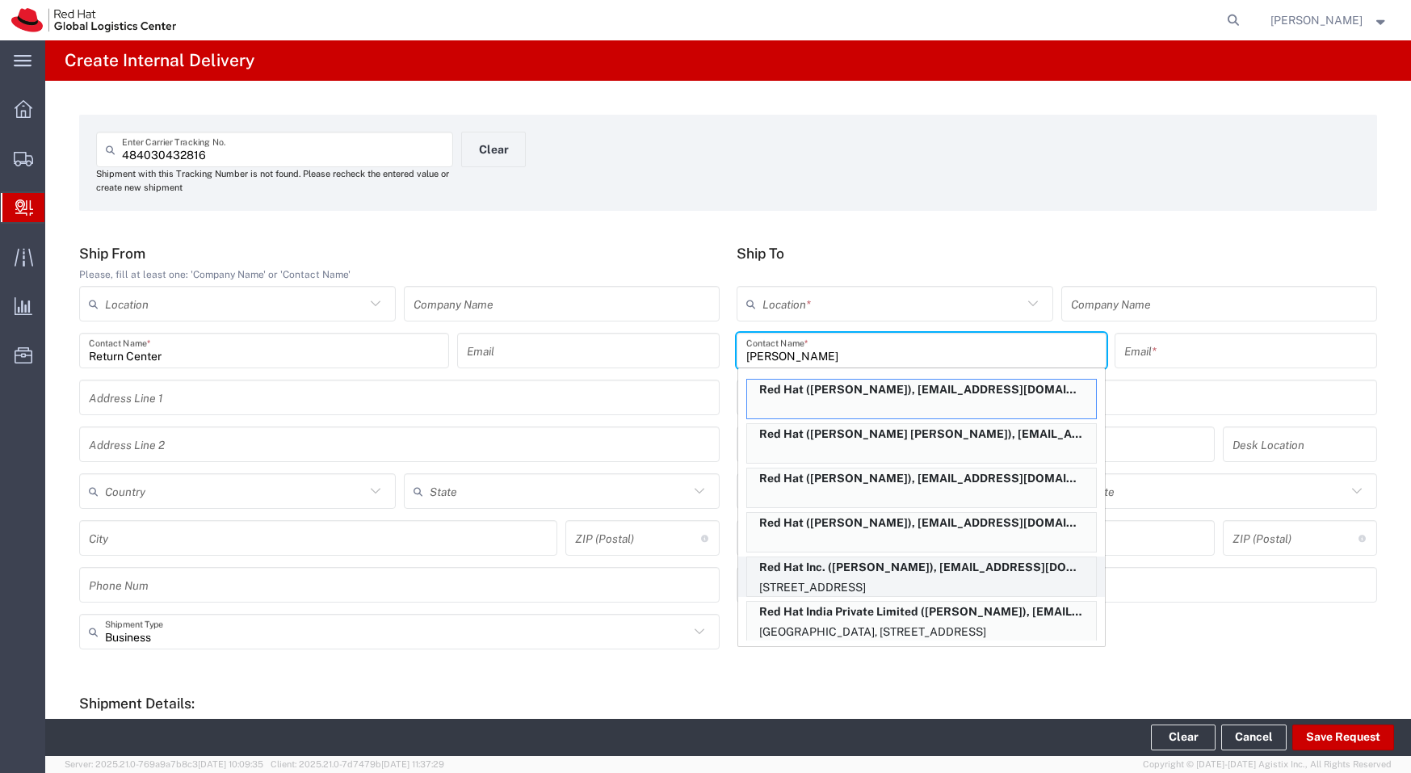
type input "piyus"
click at [917, 566] on p "Red Hat Inc. (Piyush Anand), pianand@redhat.com" at bounding box center [921, 567] width 349 height 20
type input "RH - Boston"
type input "Red Hat Inc."
type input "Piyush Anand"
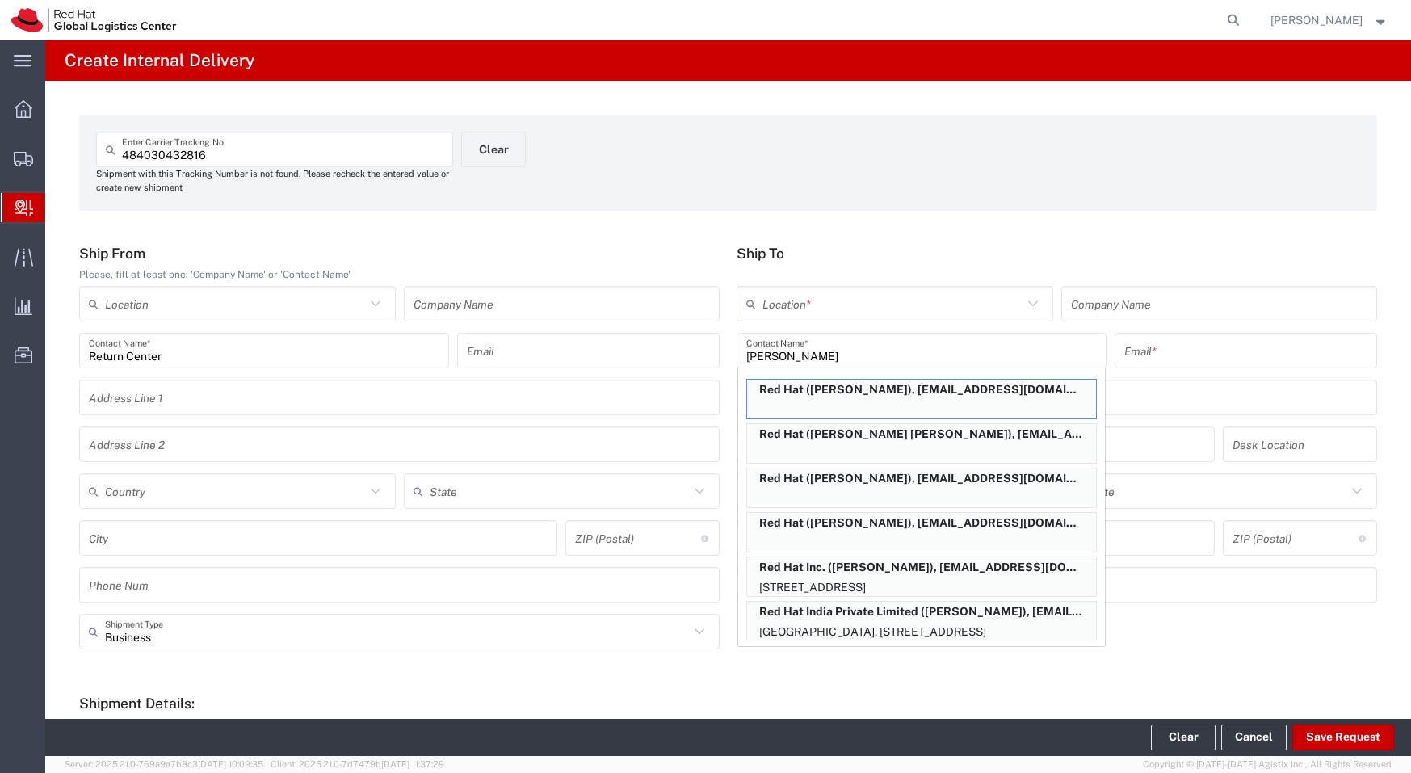
type input "pianand@redhat.com"
type input "300 A St."
type input "4th Floor"
type input "4N397"
type input "United States"
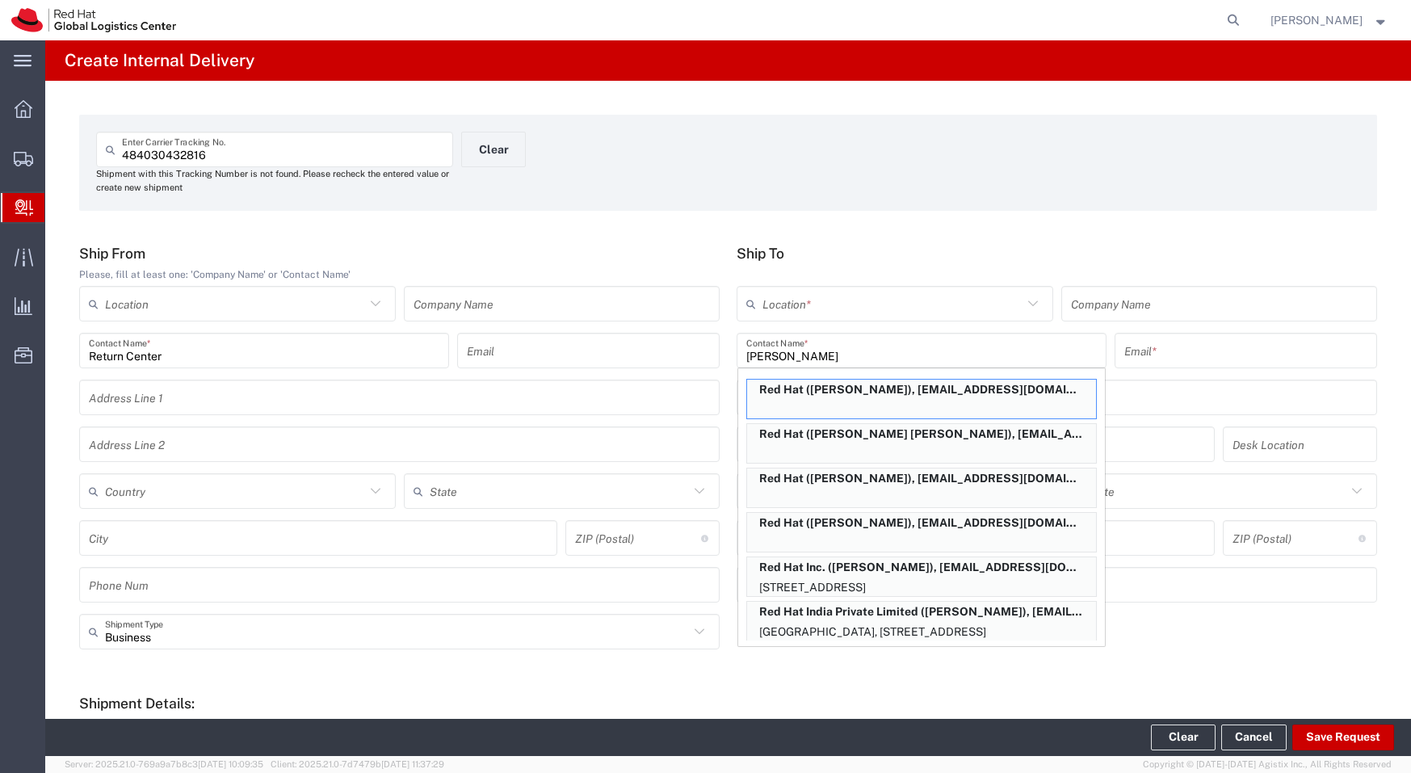
type input "BOSTON"
type input "02210"
type input "Massachusetts"
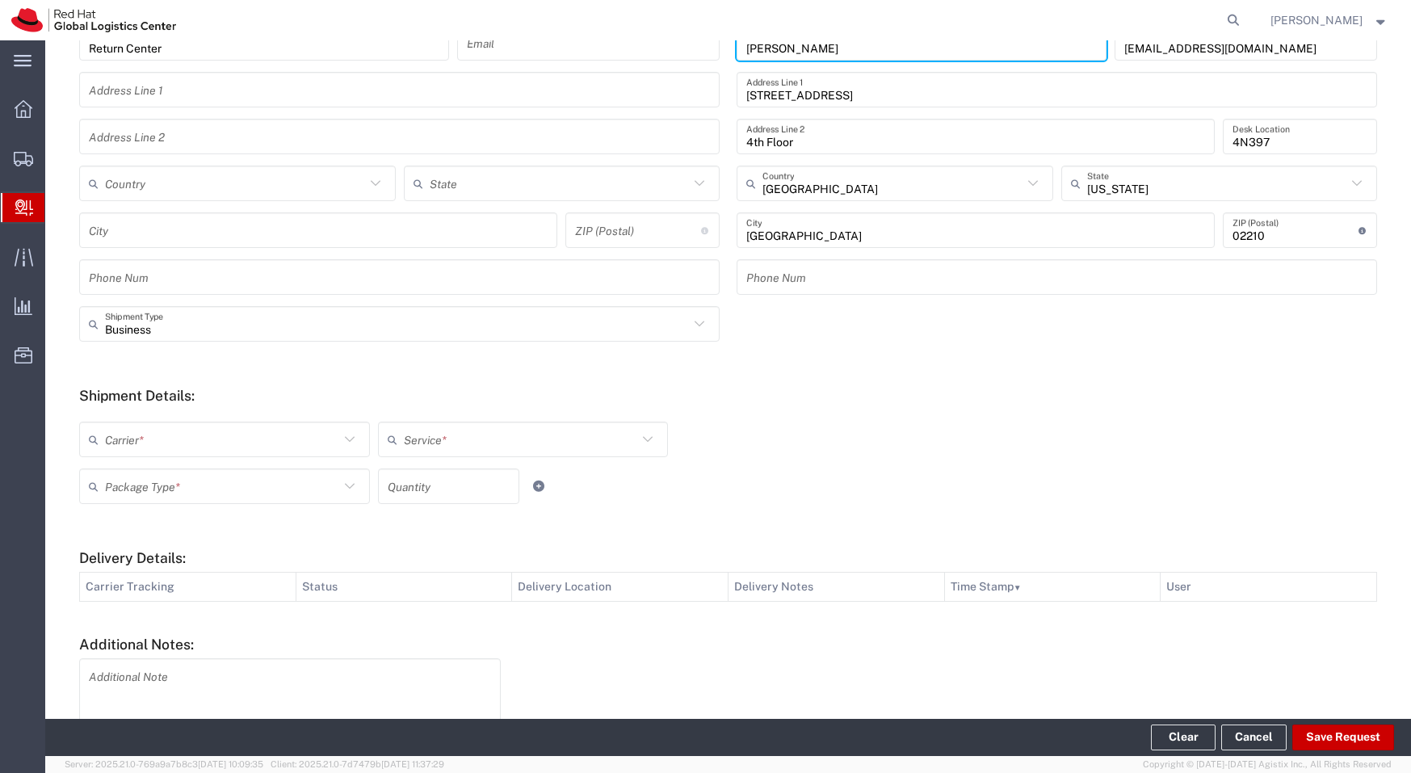
scroll to position [316, 0]
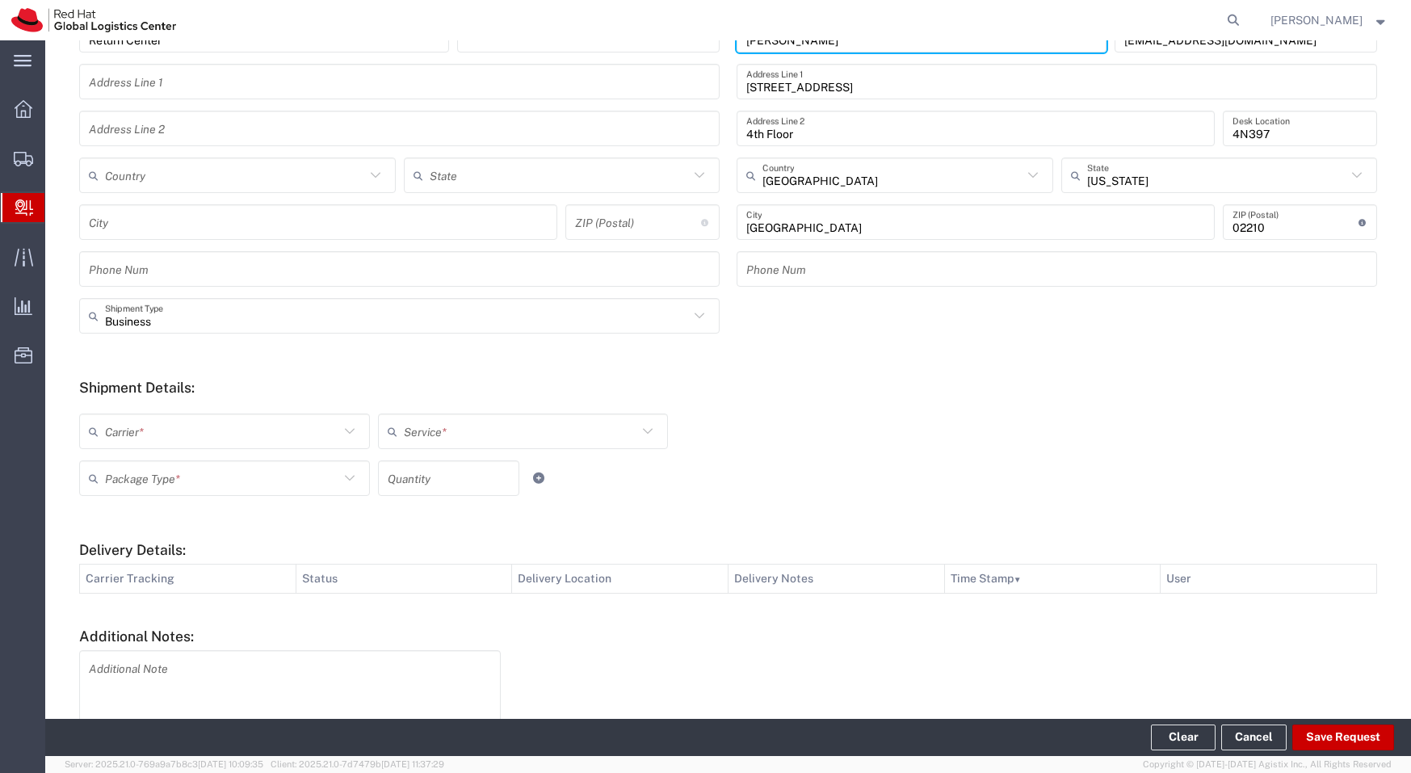
click at [275, 413] on div "Carrier *" at bounding box center [224, 431] width 291 height 36
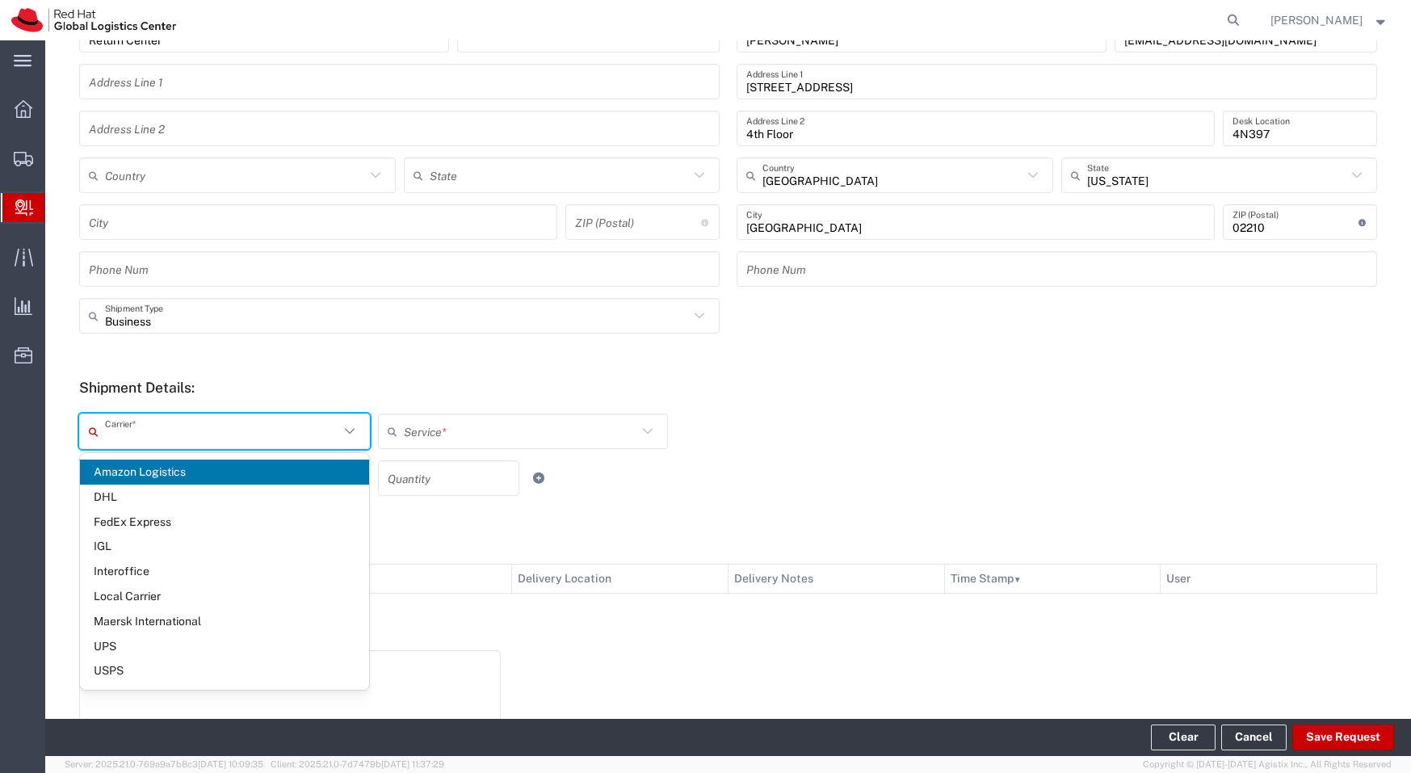
click at [260, 506] on span "DHL" at bounding box center [224, 497] width 289 height 25
type input "DHL"
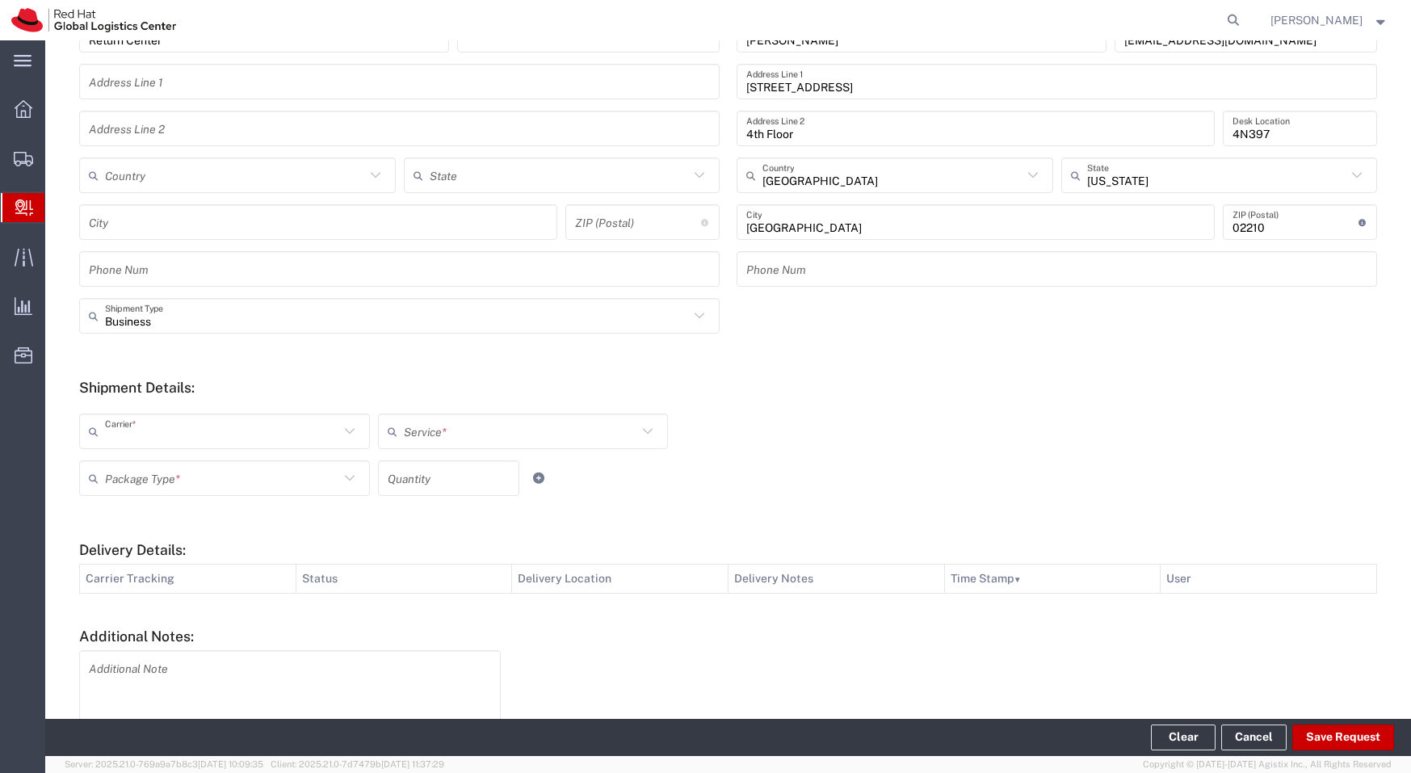
click at [257, 431] on input "text" at bounding box center [222, 432] width 234 height 28
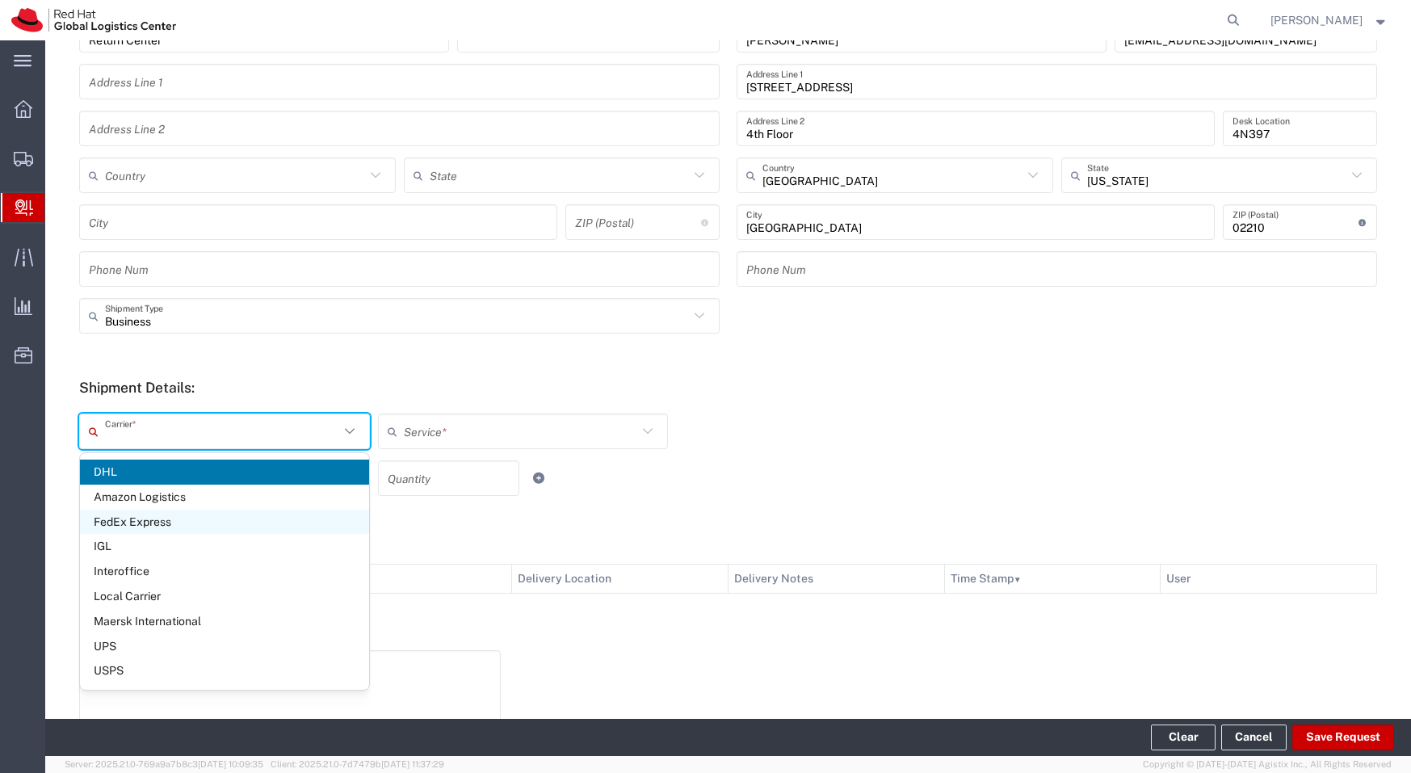
click at [240, 523] on span "FedEx Express" at bounding box center [224, 522] width 289 height 25
type input "FedEx Express"
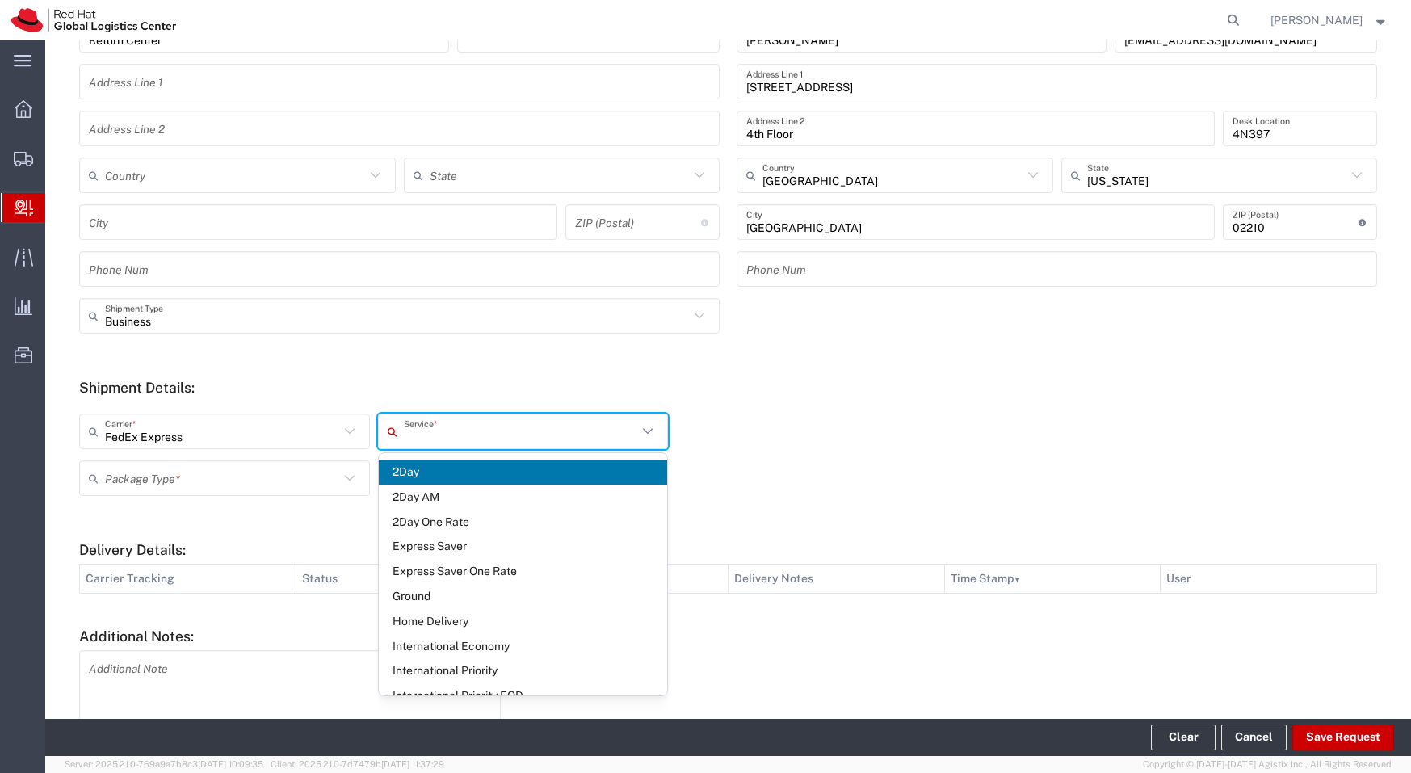
click at [441, 434] on input "text" at bounding box center [521, 432] width 234 height 28
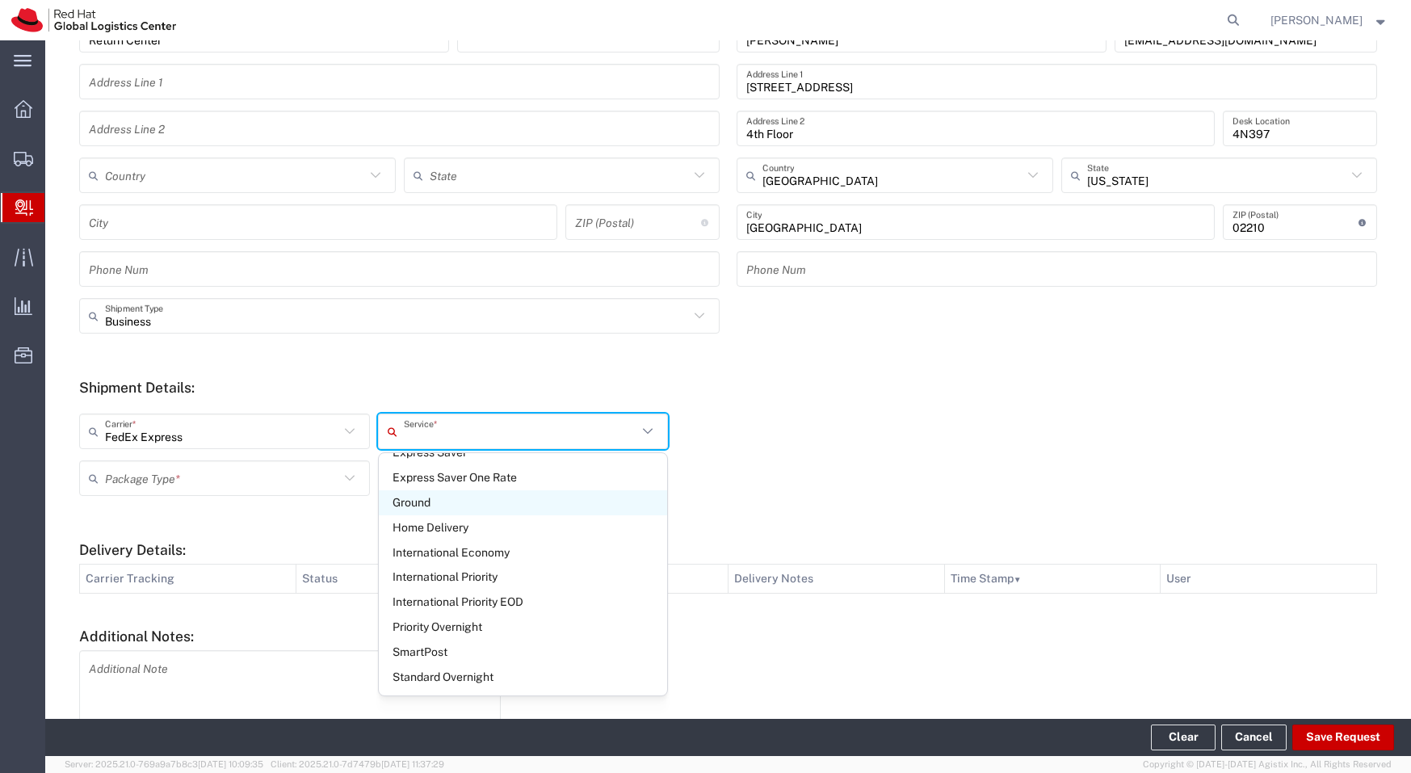
click at [481, 506] on span "Ground" at bounding box center [523, 502] width 289 height 25
type input "Ground"
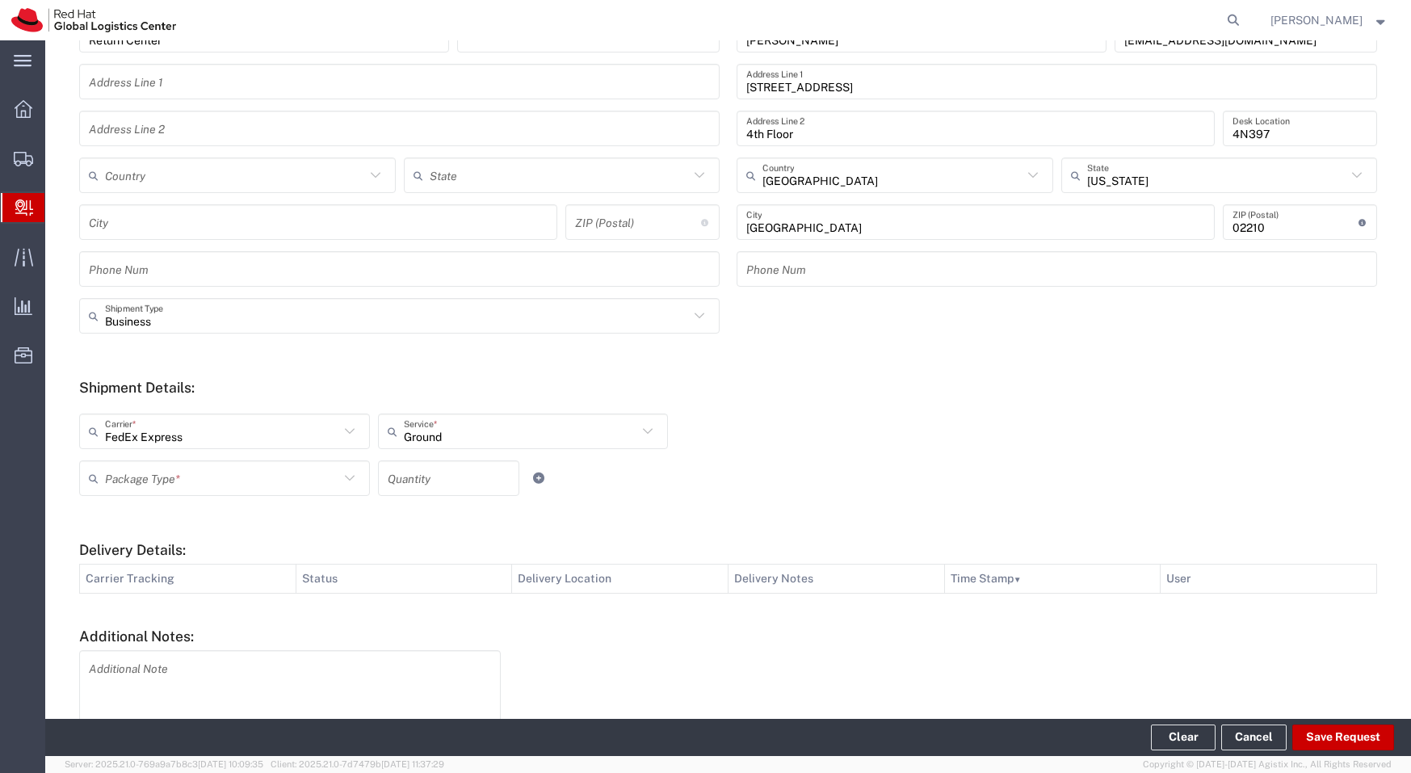
click at [235, 490] on input "text" at bounding box center [222, 478] width 234 height 28
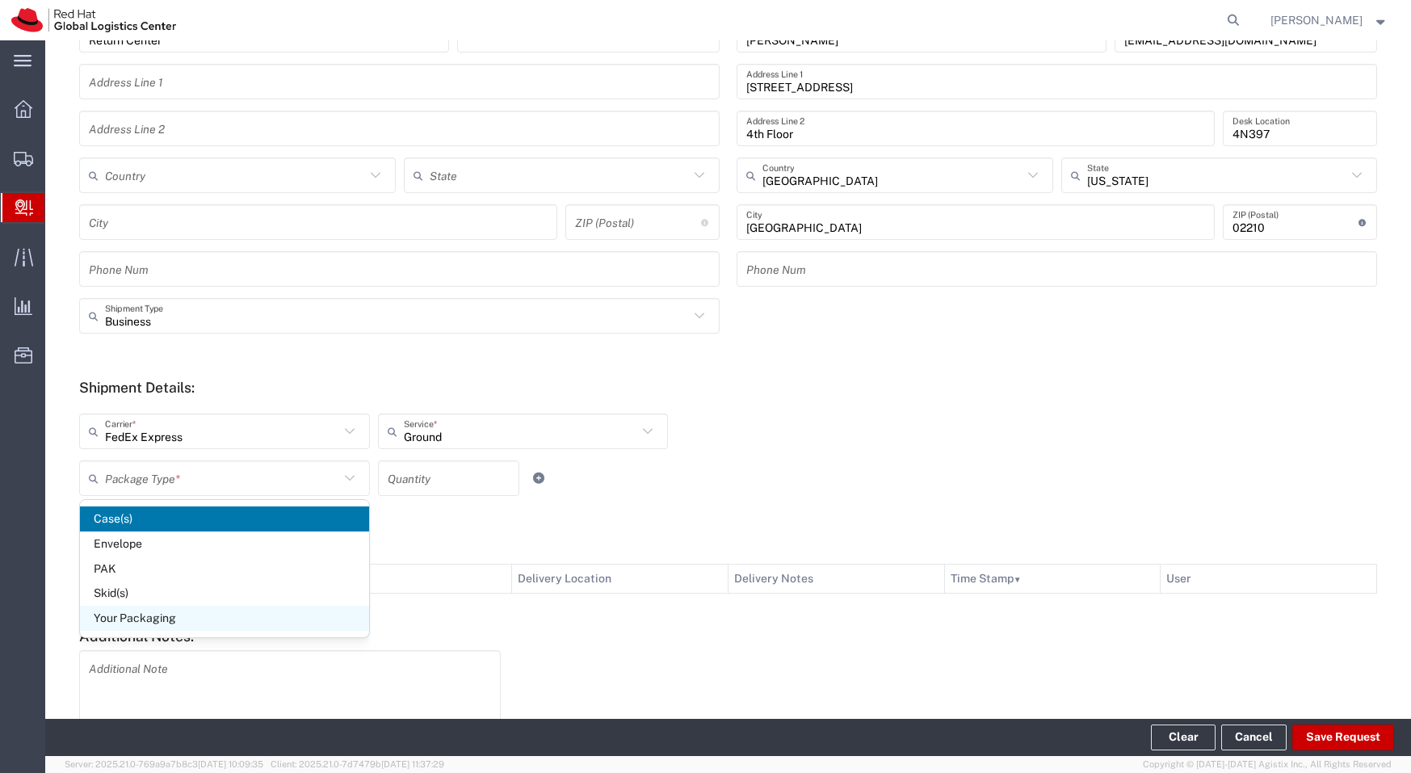
click at [246, 606] on span "Your Packaging" at bounding box center [224, 618] width 289 height 25
type input "Your Packaging"
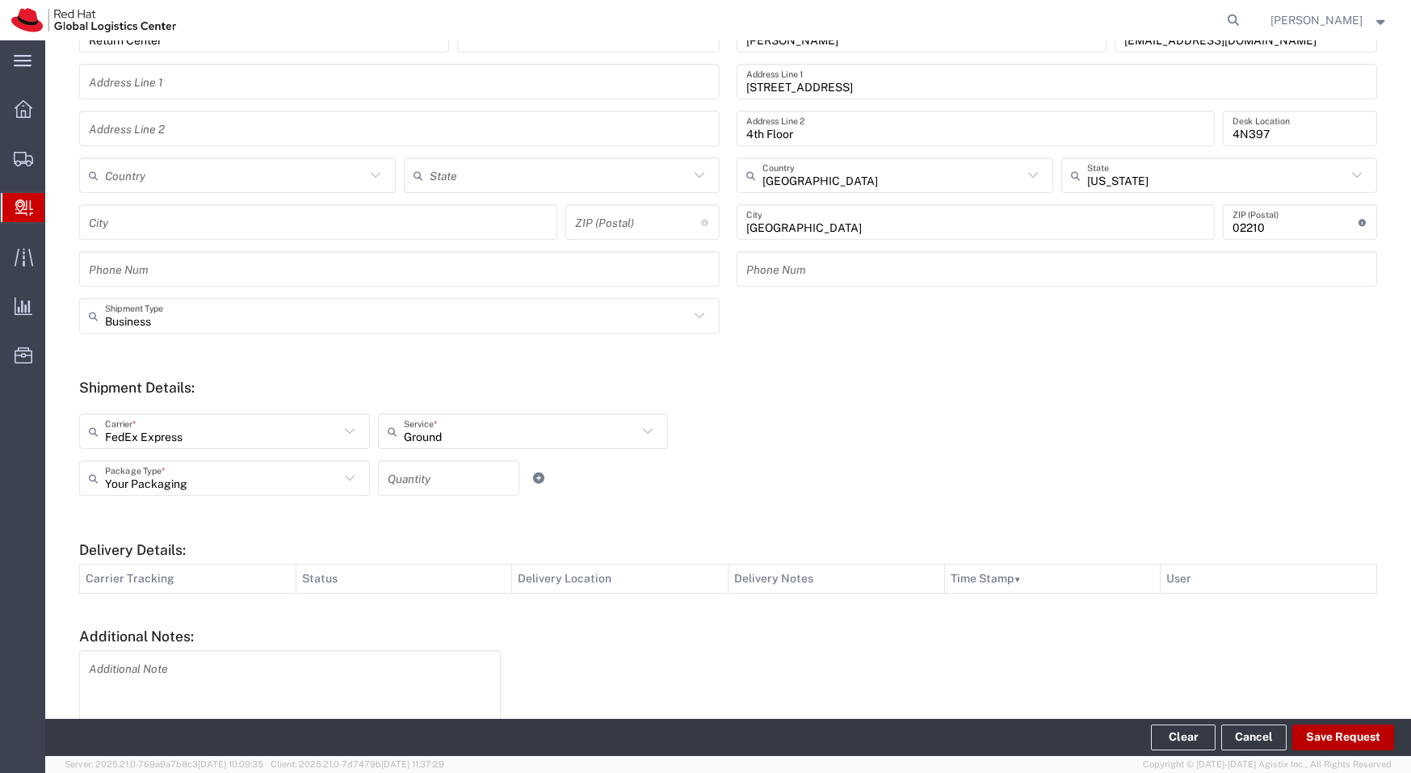
click at [1369, 728] on button "Save Request" at bounding box center [1343, 737] width 102 height 26
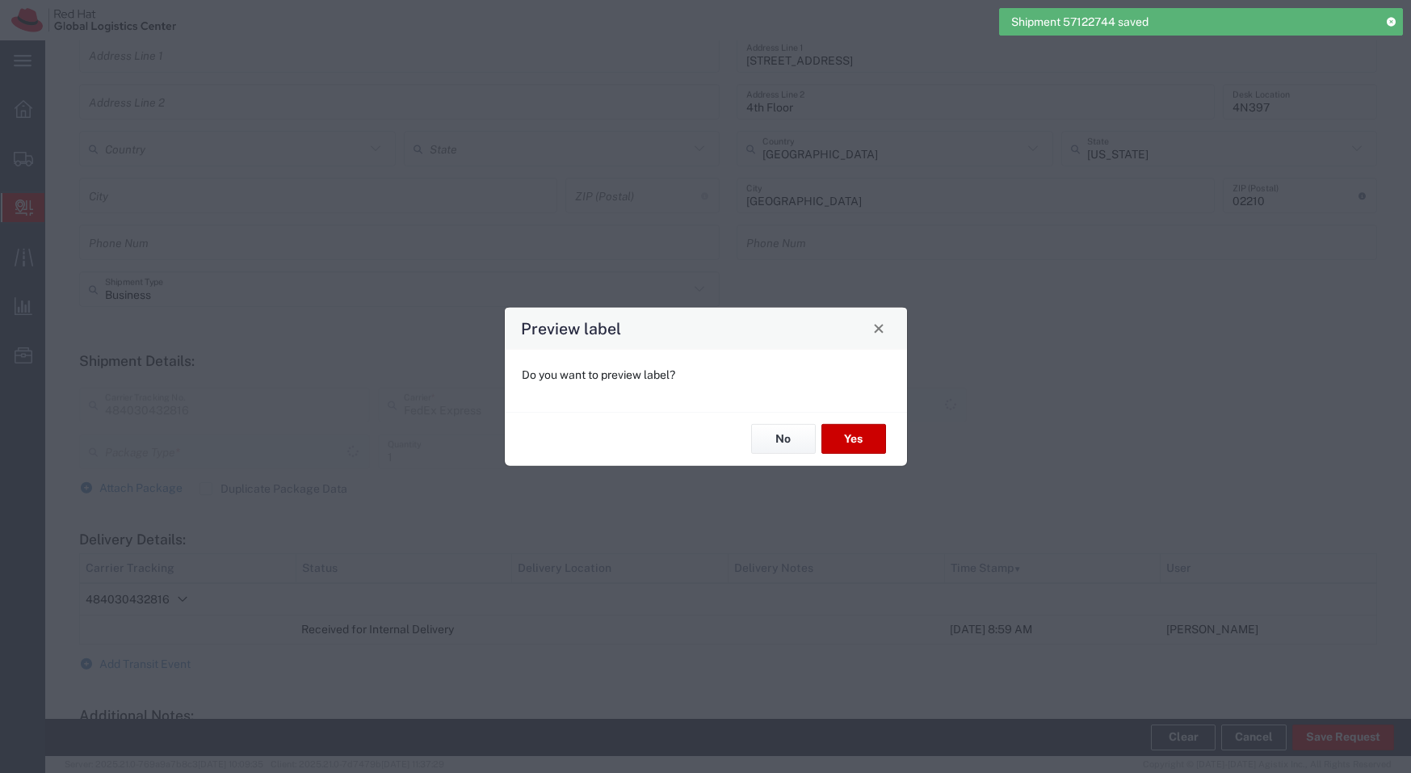
scroll to position [289, 0]
type input "Your Packaging"
type input "Ground"
click at [855, 461] on div "No Yes" at bounding box center [706, 438] width 402 height 54
click at [857, 447] on button "Yes" at bounding box center [853, 439] width 65 height 30
